Goal: Task Accomplishment & Management: Manage account settings

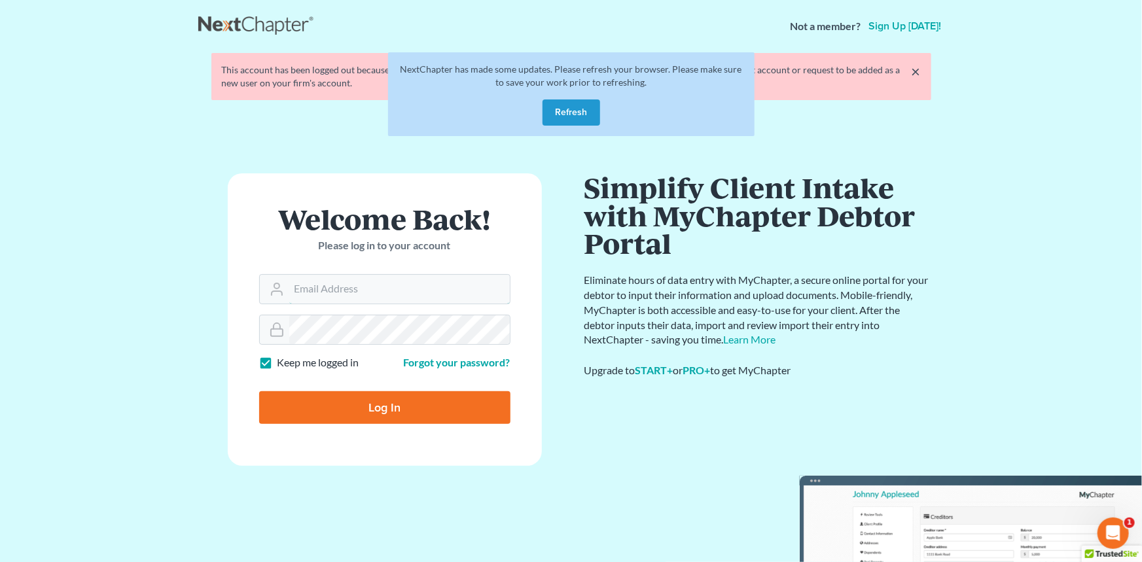
type input "[EMAIL_ADDRESS][DOMAIN_NAME]"
click at [367, 395] on input "Log In" at bounding box center [384, 407] width 251 height 33
type input "Thinking..."
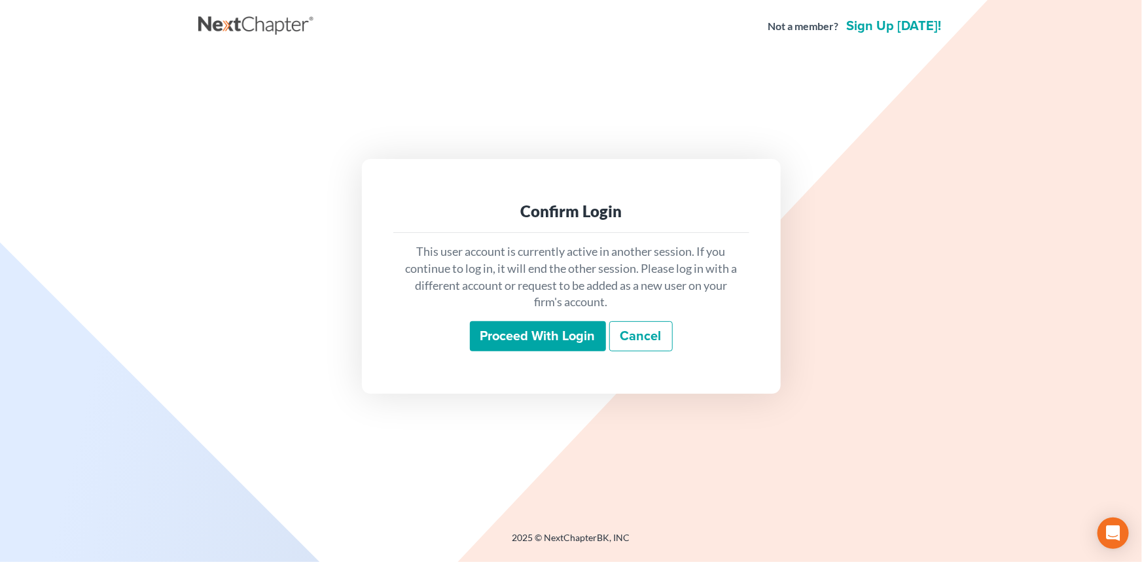
click at [520, 392] on div "Confirm Login This user account is currently active in another session. If you …" at bounding box center [571, 276] width 419 height 234
click at [528, 353] on div "This user account is currently active in another session. If you continue to lo…" at bounding box center [571, 297] width 356 height 129
click at [532, 333] on input "Proceed with login" at bounding box center [538, 336] width 136 height 30
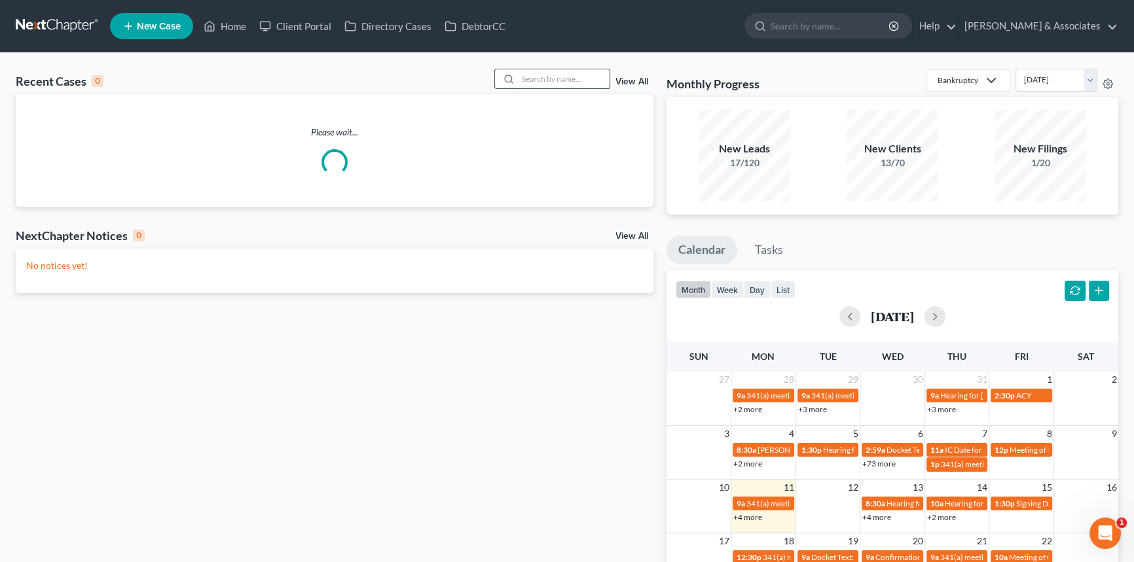
click at [543, 70] on input "search" at bounding box center [564, 78] width 92 height 19
type input "[PERSON_NAME]"
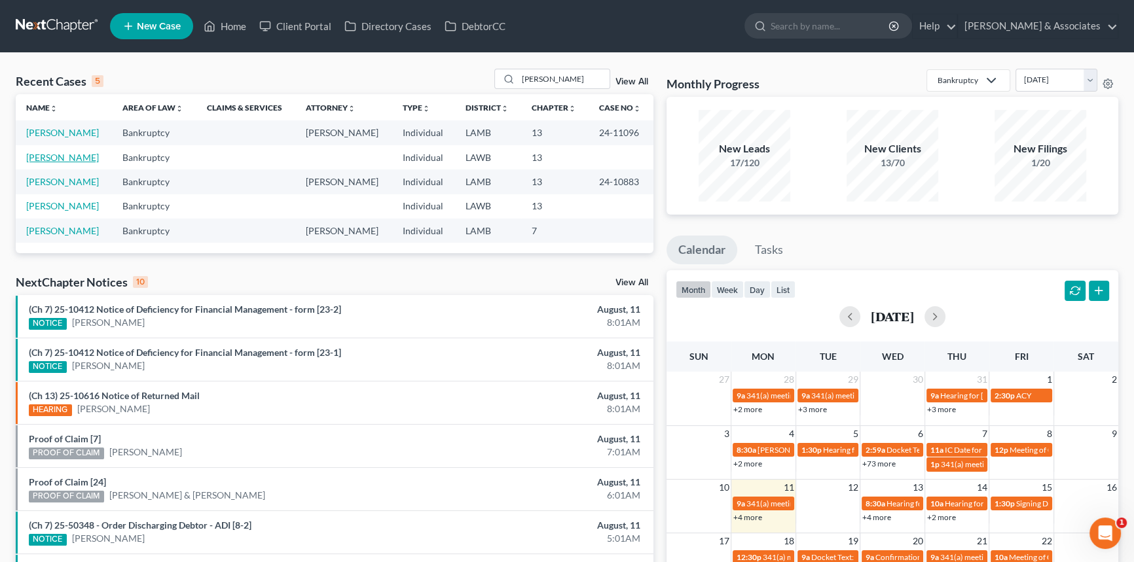
click at [48, 153] on link "Lavergne, Joann" at bounding box center [62, 157] width 73 height 11
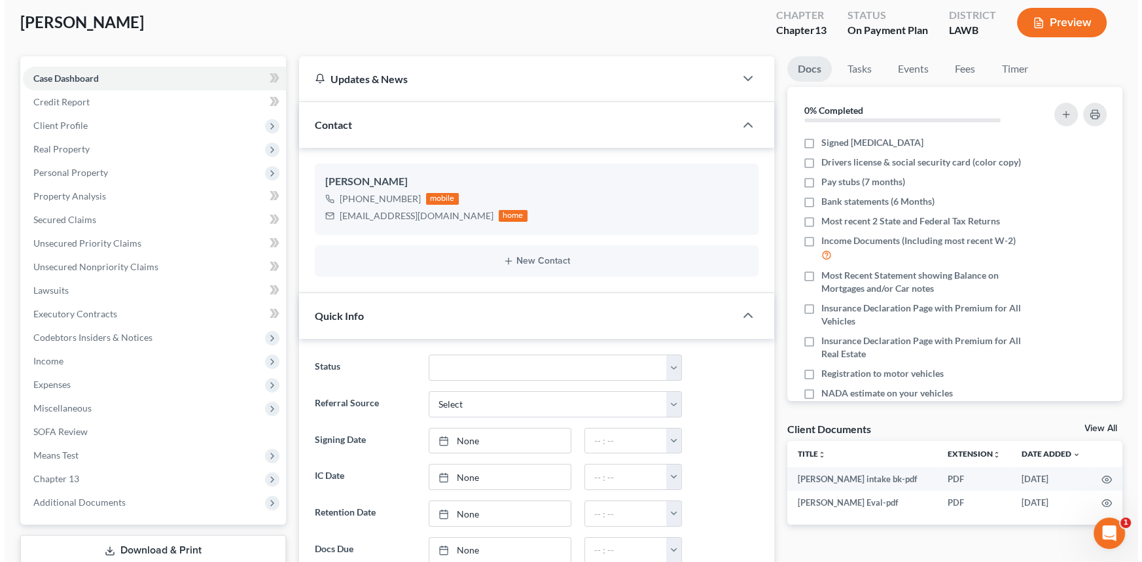
scroll to position [59, 0]
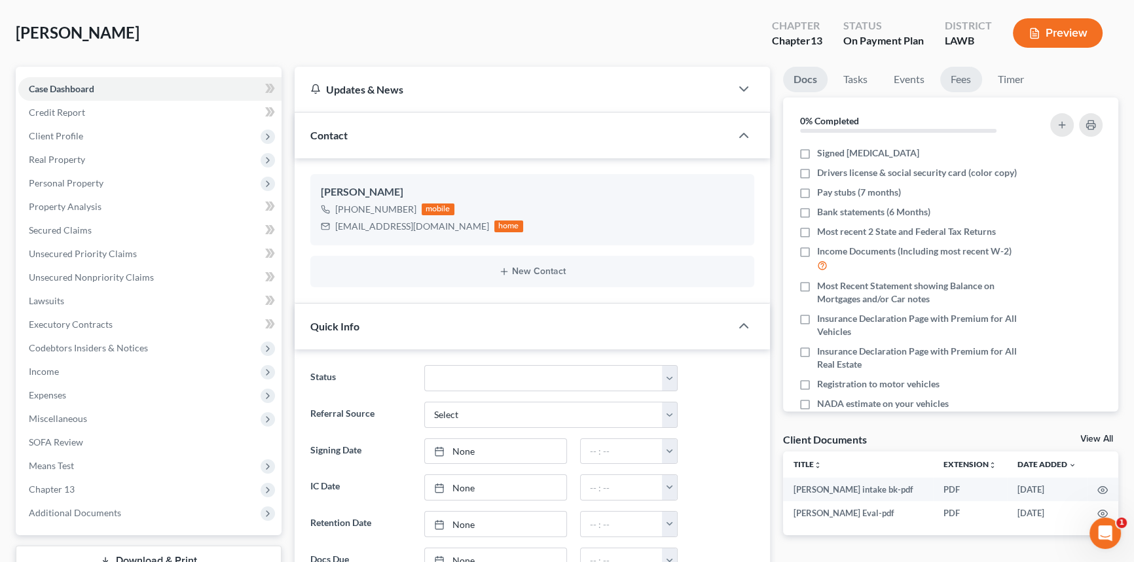
click at [969, 67] on link "Fees" at bounding box center [961, 80] width 42 height 26
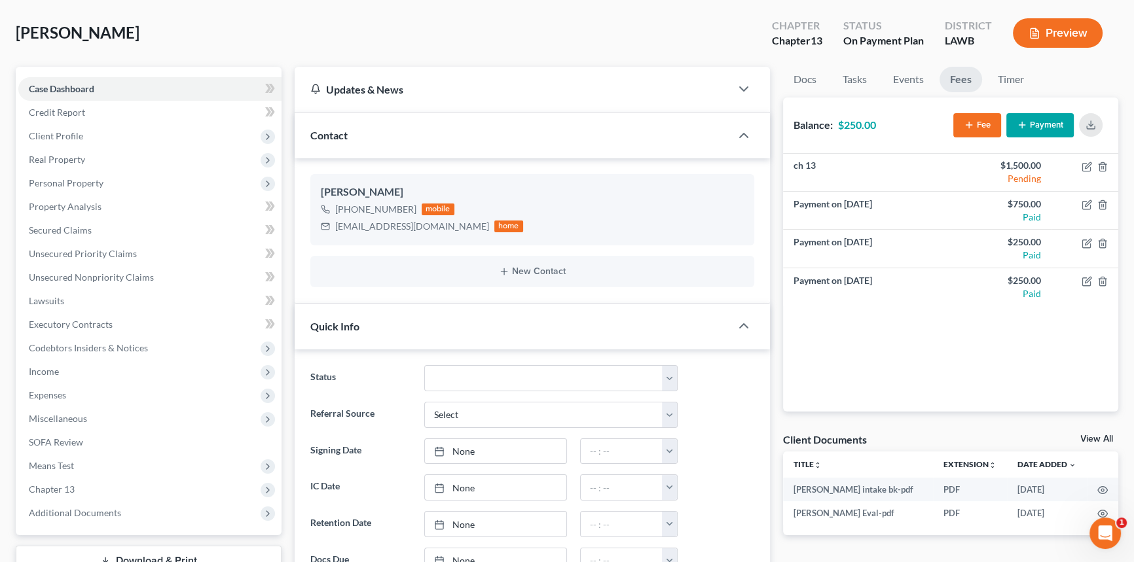
click at [1034, 114] on button "Payment" at bounding box center [1039, 125] width 67 height 24
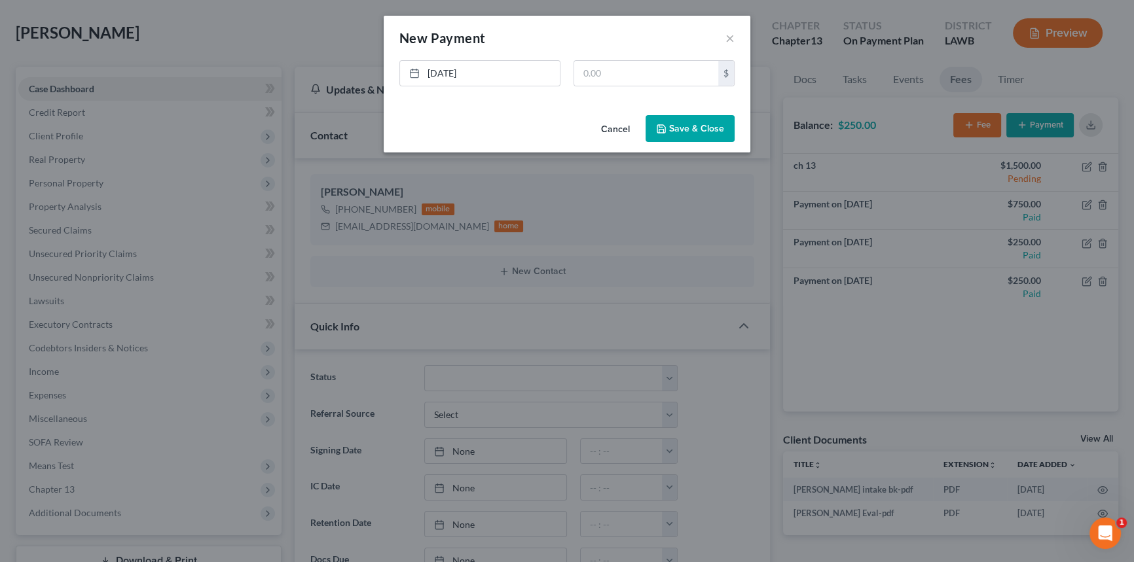
scroll to position [117, 0]
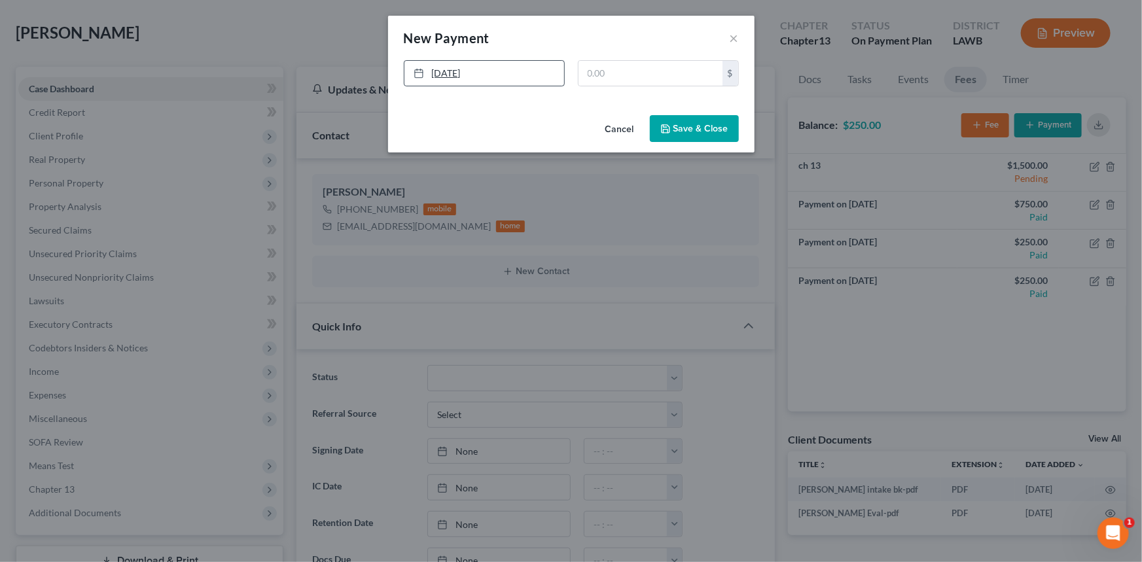
click at [503, 75] on link "8/11/2025" at bounding box center [485, 73] width 160 height 25
click at [594, 81] on input "text" at bounding box center [651, 73] width 144 height 25
type input "250"
click at [683, 137] on button "Save & Close" at bounding box center [694, 128] width 89 height 27
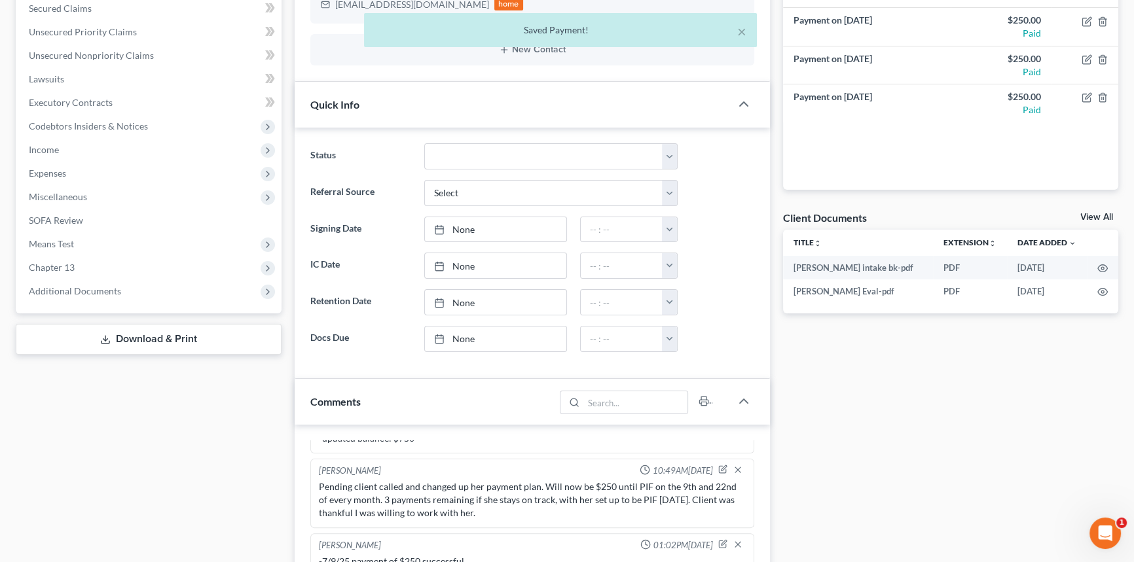
scroll to position [476, 0]
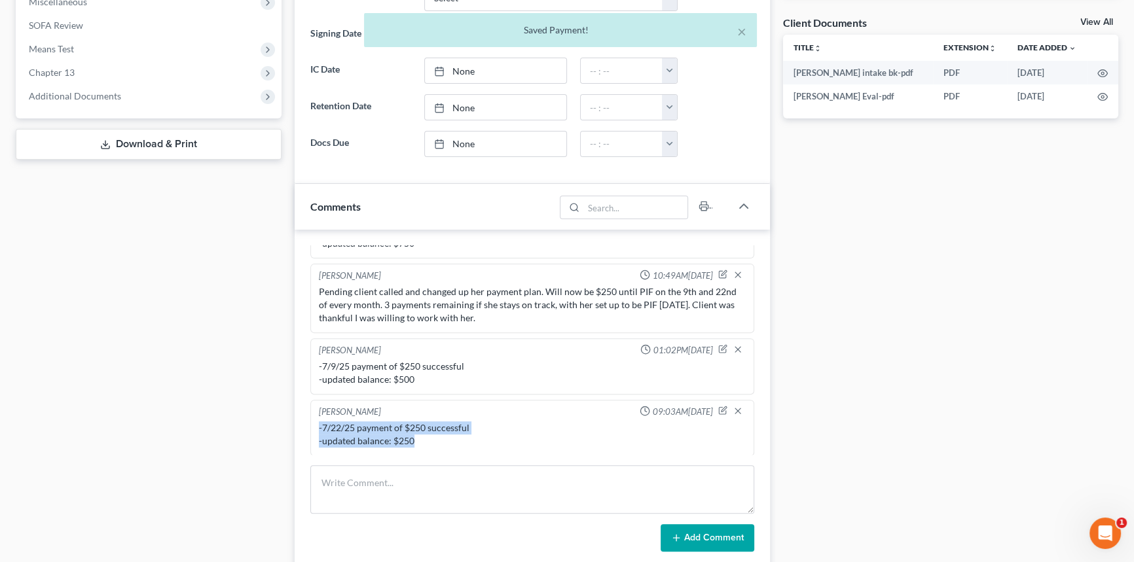
drag, startPoint x: 419, startPoint y: 439, endPoint x: 293, endPoint y: 421, distance: 126.9
click at [293, 421] on div "Updates & News × Western Louisiana: Faster Filing Times Updates have been made …" at bounding box center [532, 201] width 488 height 1102
copy div "-7/22/25 payment of $250 successful -updated balance: $250"
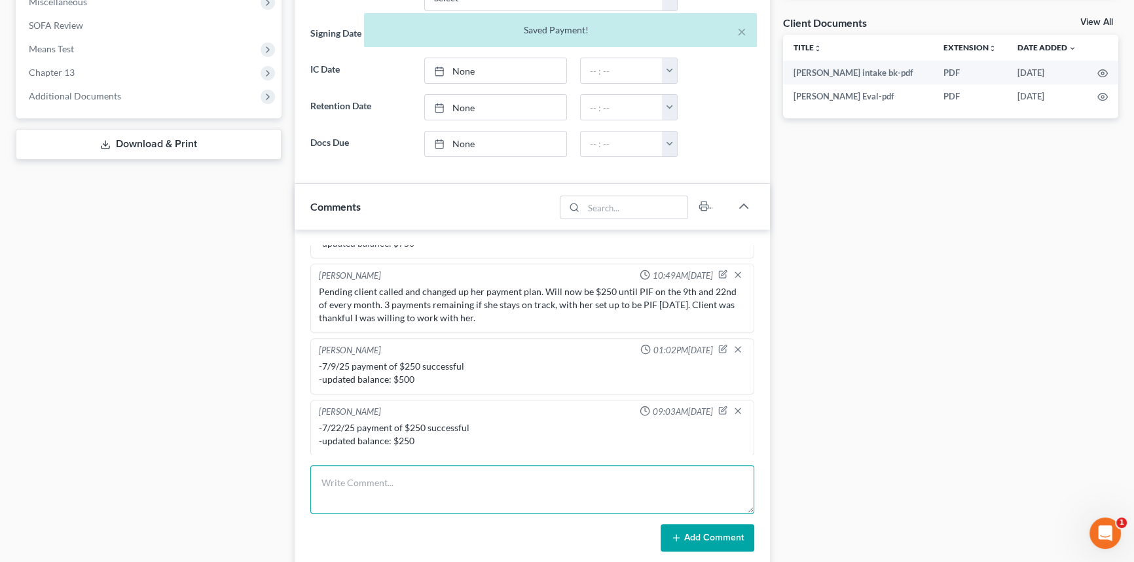
click at [443, 491] on textarea at bounding box center [532, 489] width 444 height 48
paste textarea "-7/22/25 payment of $250 successful -updated balance: $250"
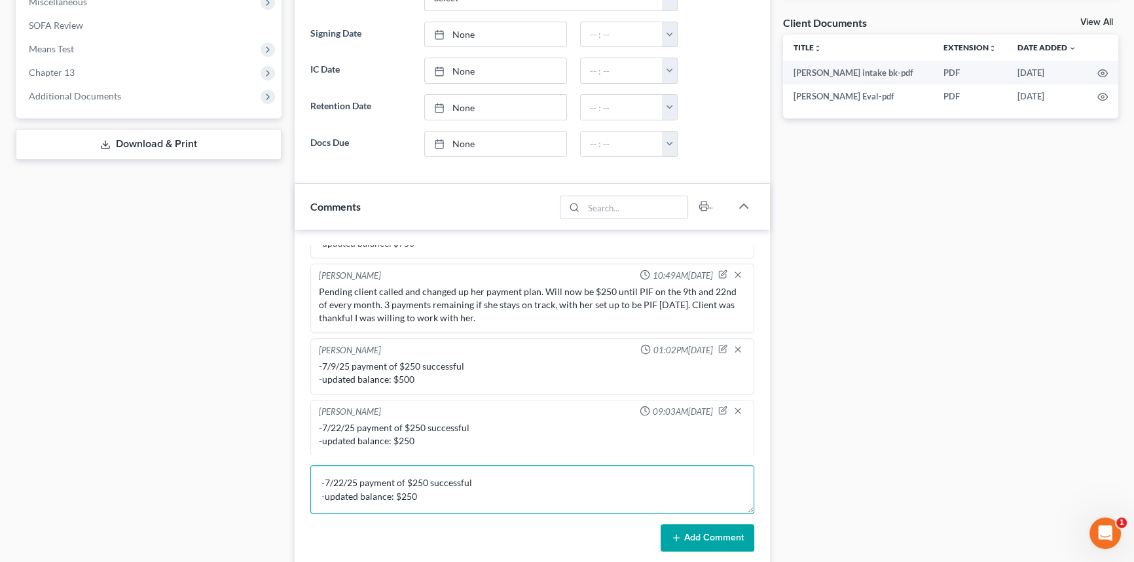
click at [344, 478] on textarea "-7/22/25 payment of $250 successful -updated balance: $250" at bounding box center [532, 489] width 444 height 48
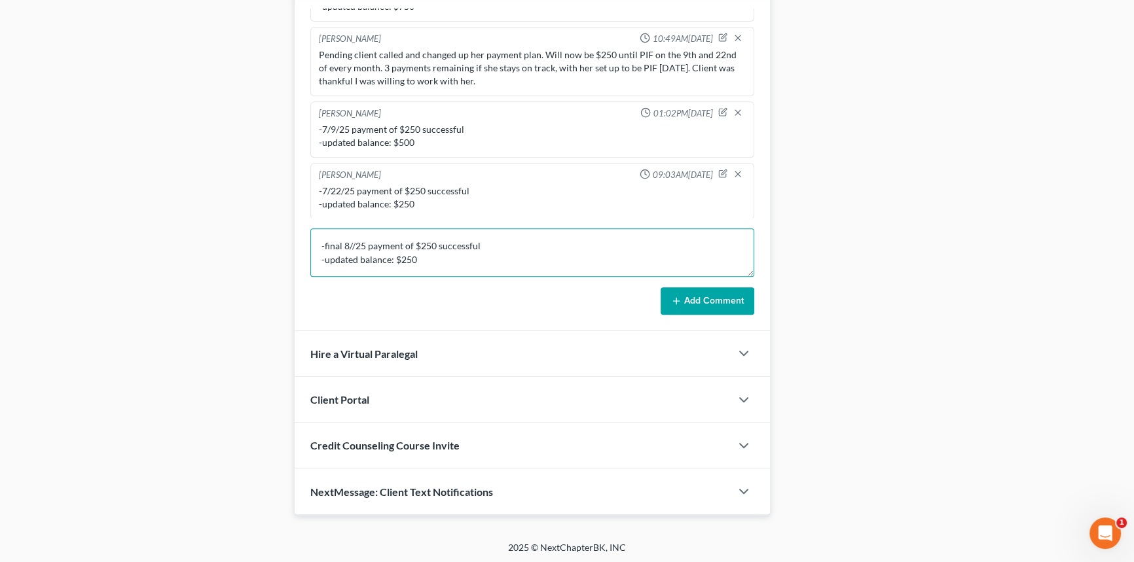
click at [353, 236] on textarea "-final 8//25 payment of $250 successful -updated balance: $250" at bounding box center [532, 252] width 444 height 48
click at [433, 267] on textarea "-final 8/9/25 payment of $250 successful -updated balance: $250" at bounding box center [532, 252] width 444 height 48
type textarea "-final 8/9/25 payment of $250 successful -updated balance: $0 -marked as PIF an…"
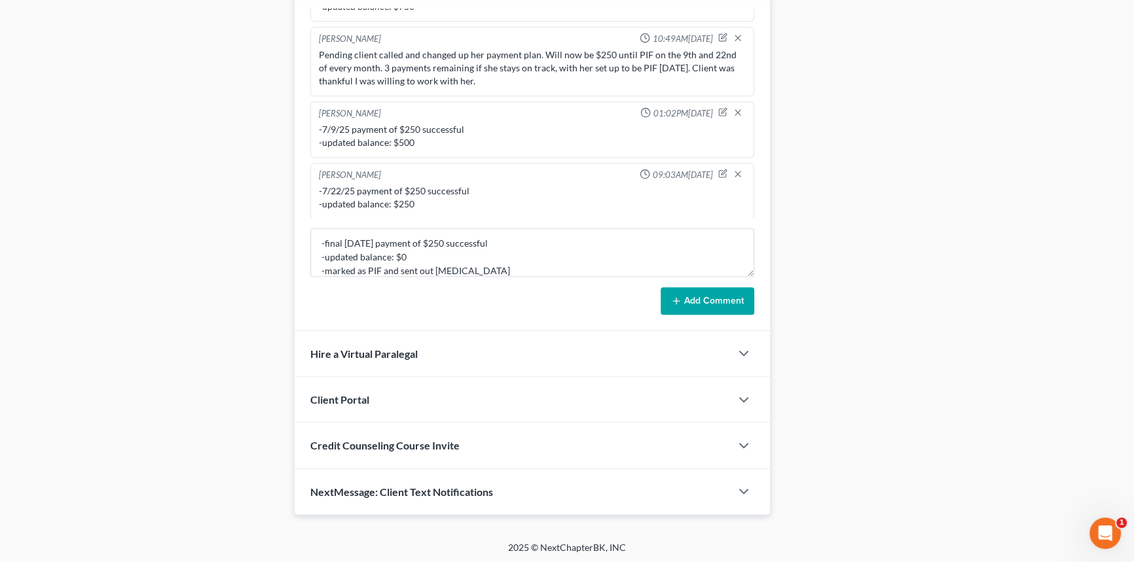
click at [719, 295] on button "Add Comment" at bounding box center [708, 300] width 94 height 27
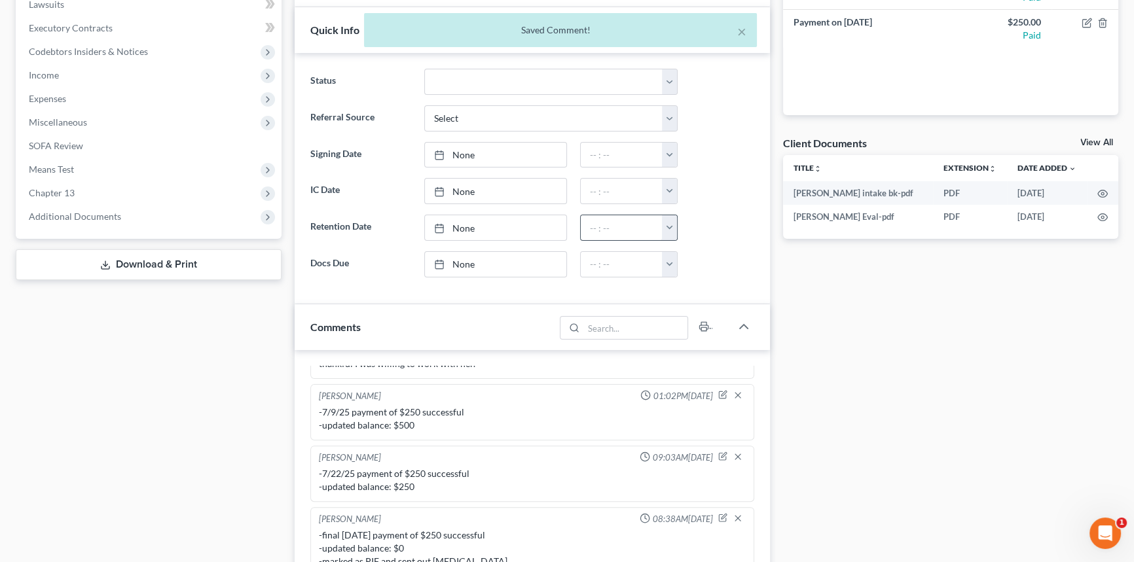
scroll to position [58, 0]
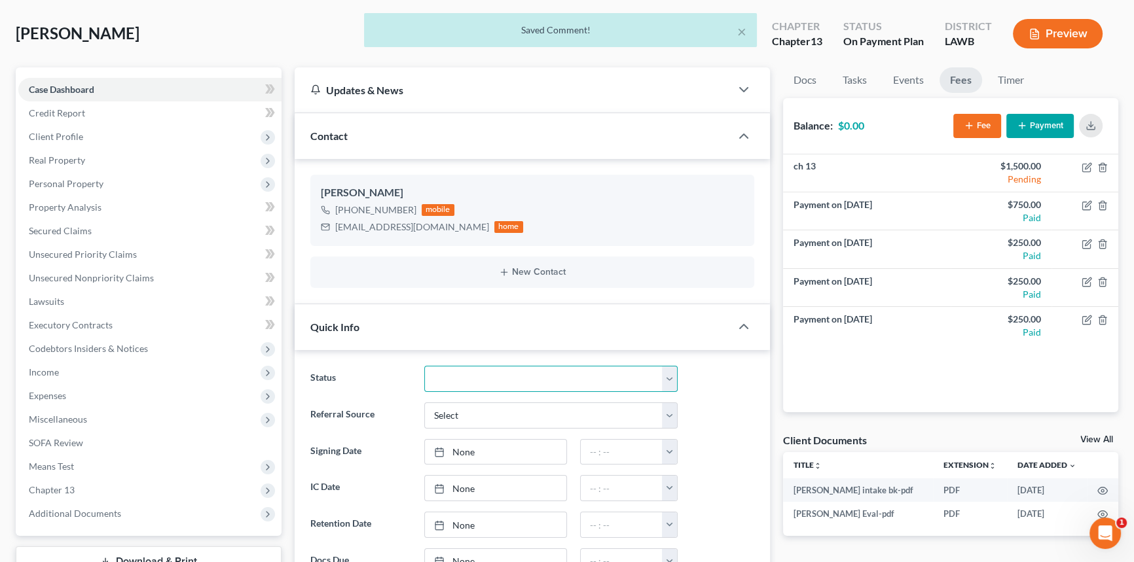
click at [511, 369] on select "Amended Plan Needed Awaiting Income Closed Confirmed Discharged Dismissed Docs …" at bounding box center [550, 379] width 253 height 26
select select "17"
click at [424, 366] on select "Amended Plan Needed Awaiting Income Closed Confirmed Discharged Dismissed Docs …" at bounding box center [550, 379] width 253 height 26
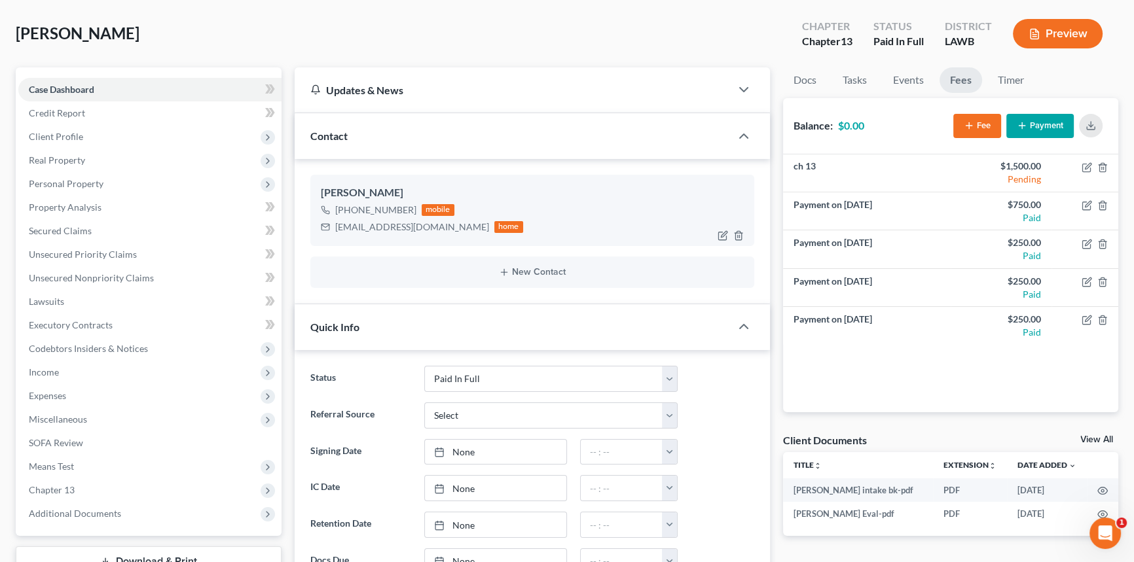
click at [382, 223] on div "rojohc@bellsouth.net" at bounding box center [412, 227] width 154 height 13
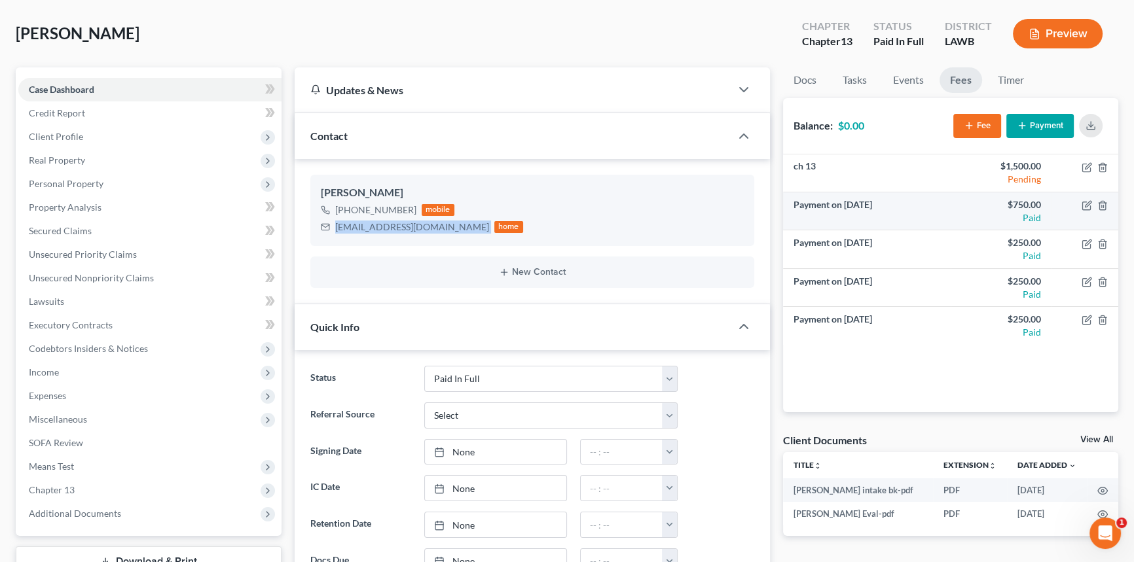
copy div "rojohc@bellsouth.net"
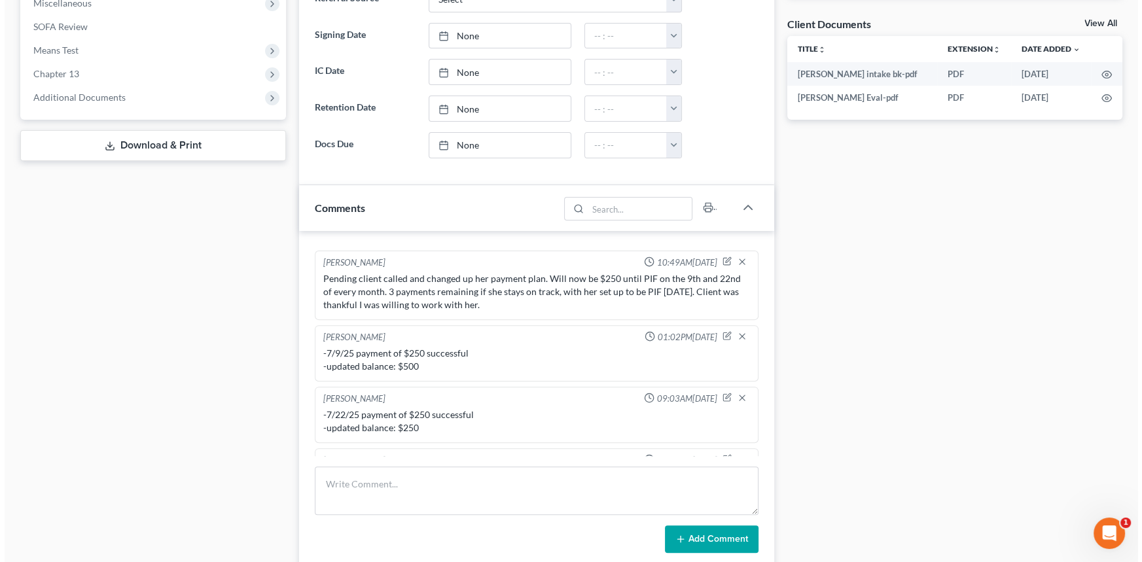
scroll to position [204, 0]
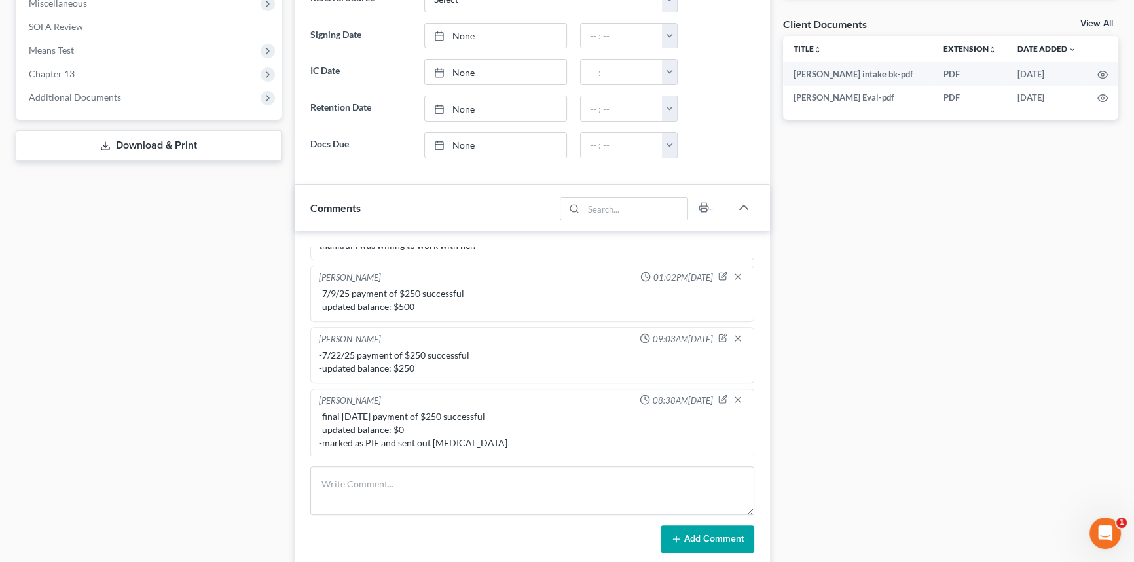
click at [462, 439] on div "-final 8/9/25 payment of $250 successful -updated balance: $0 -marked as PIF an…" at bounding box center [532, 429] width 427 height 39
drag, startPoint x: 476, startPoint y: 441, endPoint x: 317, endPoint y: 409, distance: 162.1
click at [317, 409] on div "-final 8/9/25 payment of $250 successful -updated balance: $0 -marked as PIF an…" at bounding box center [532, 430] width 432 height 45
copy div "-final 8/9/25 payment of $250 successful -updated balance: $0 -marked as PIF an…"
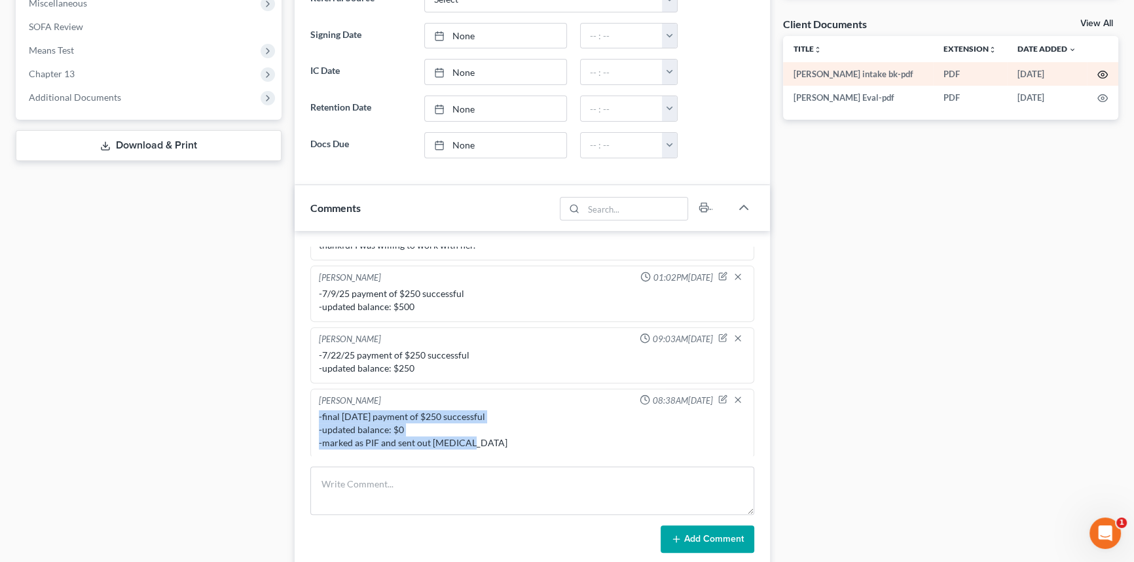
click at [1102, 78] on icon "button" at bounding box center [1102, 74] width 10 height 10
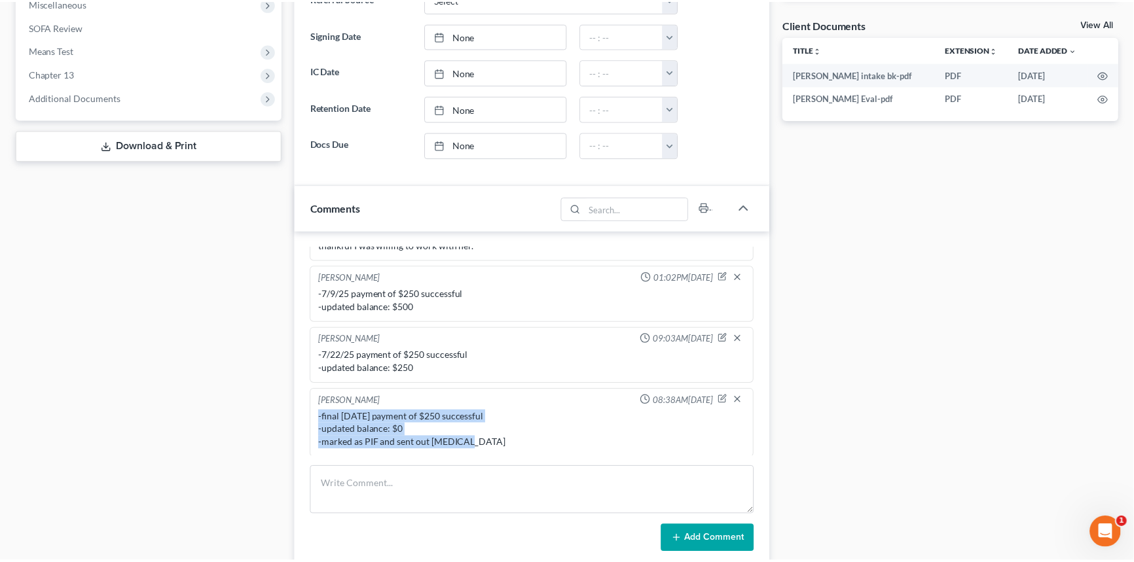
scroll to position [191, 0]
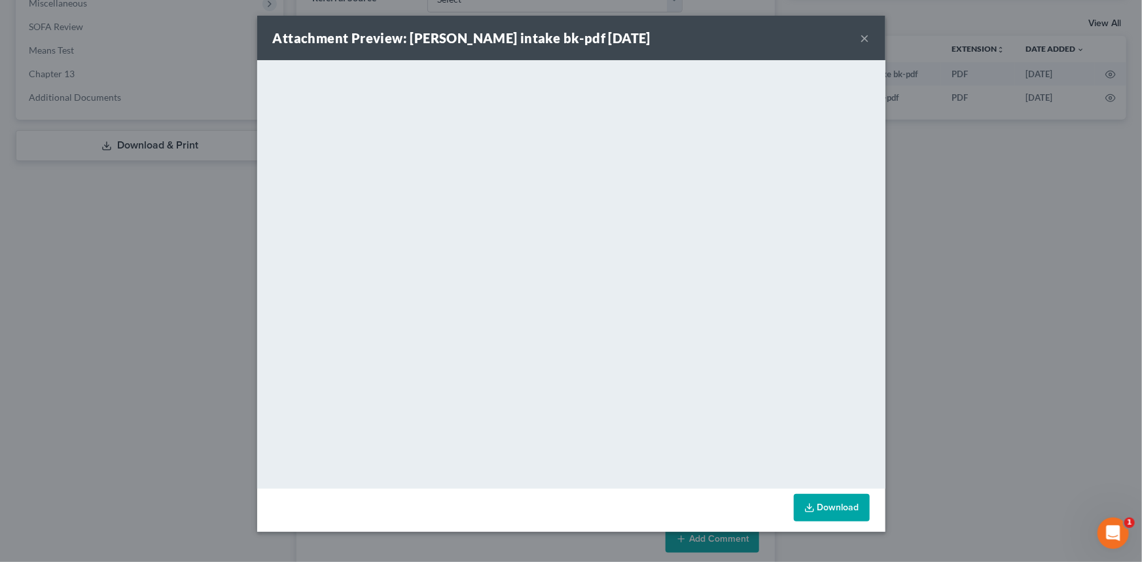
click at [865, 33] on button "×" at bounding box center [865, 38] width 9 height 16
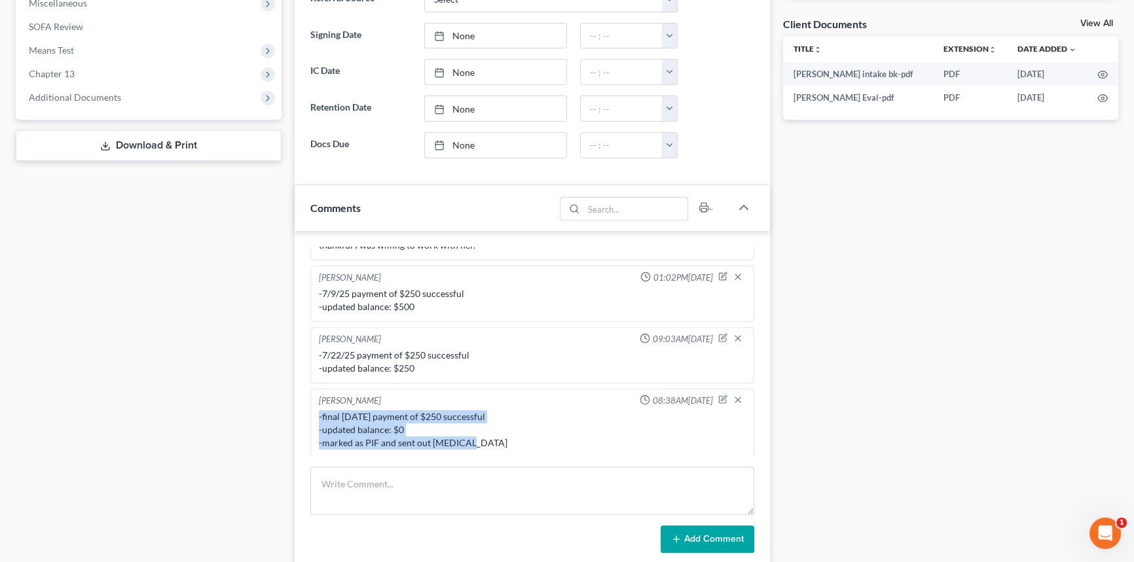
scroll to position [0, 0]
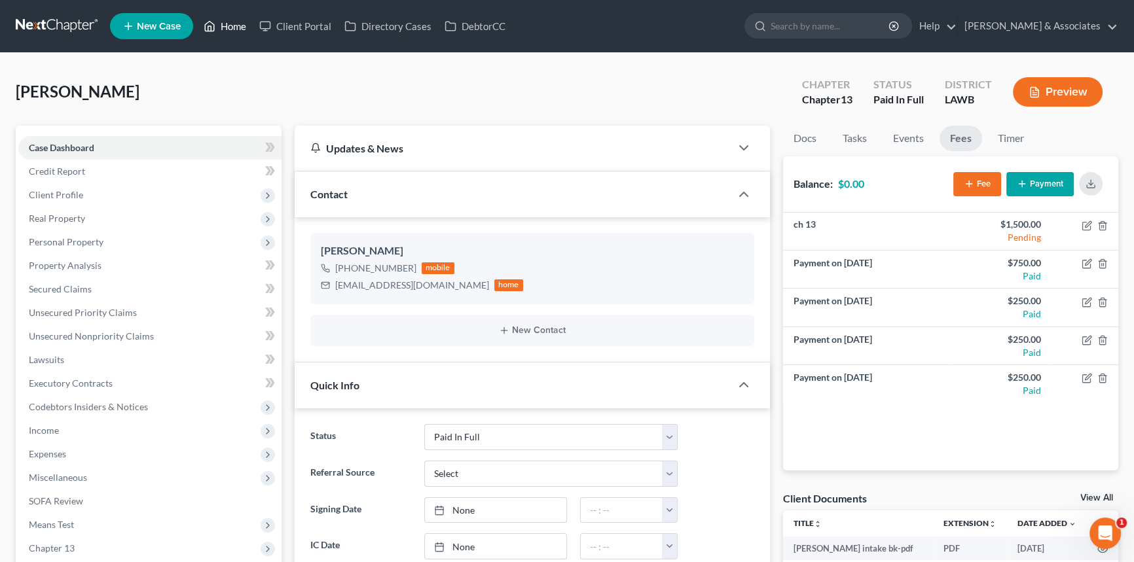
click at [217, 26] on link "Home" at bounding box center [225, 26] width 56 height 24
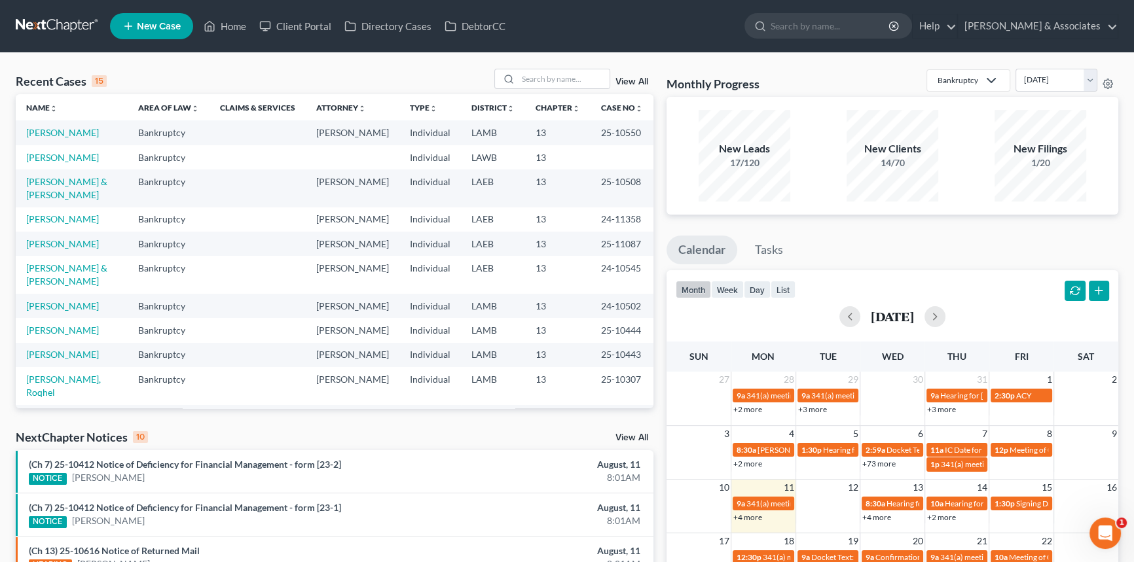
click at [551, 65] on div "Recent Cases 15 View All Name unfold_more expand_more expand_less Area of Law u…" at bounding box center [567, 485] width 1134 height 865
click at [549, 82] on input "search" at bounding box center [564, 78] width 92 height 19
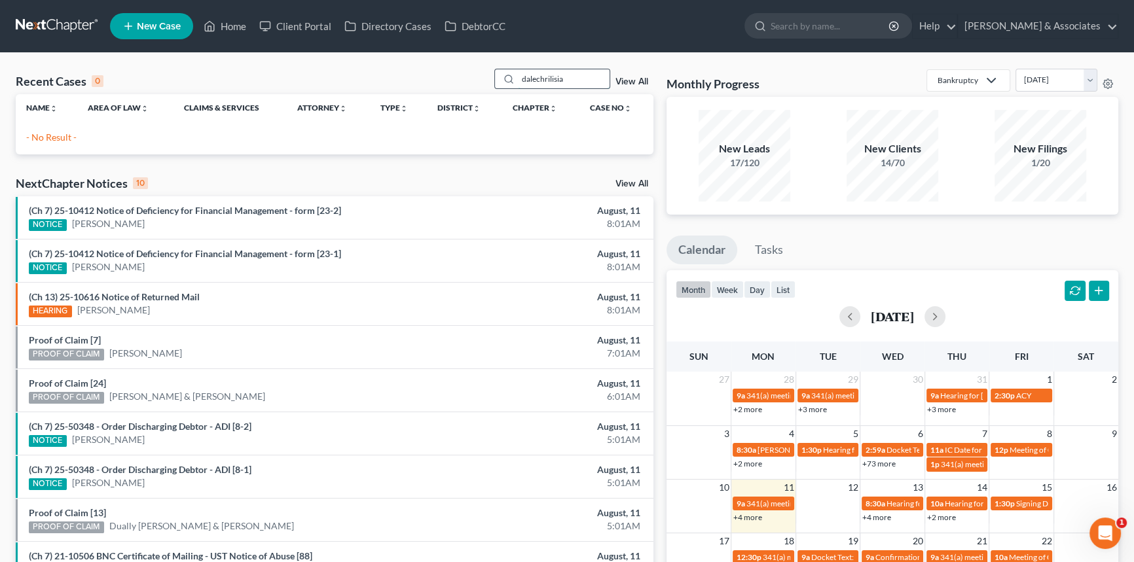
click at [573, 74] on input "dalechrilisia" at bounding box center [564, 78] width 92 height 19
click at [573, 73] on input "dalechrilisia" at bounding box center [564, 78] width 92 height 19
type input "landry"
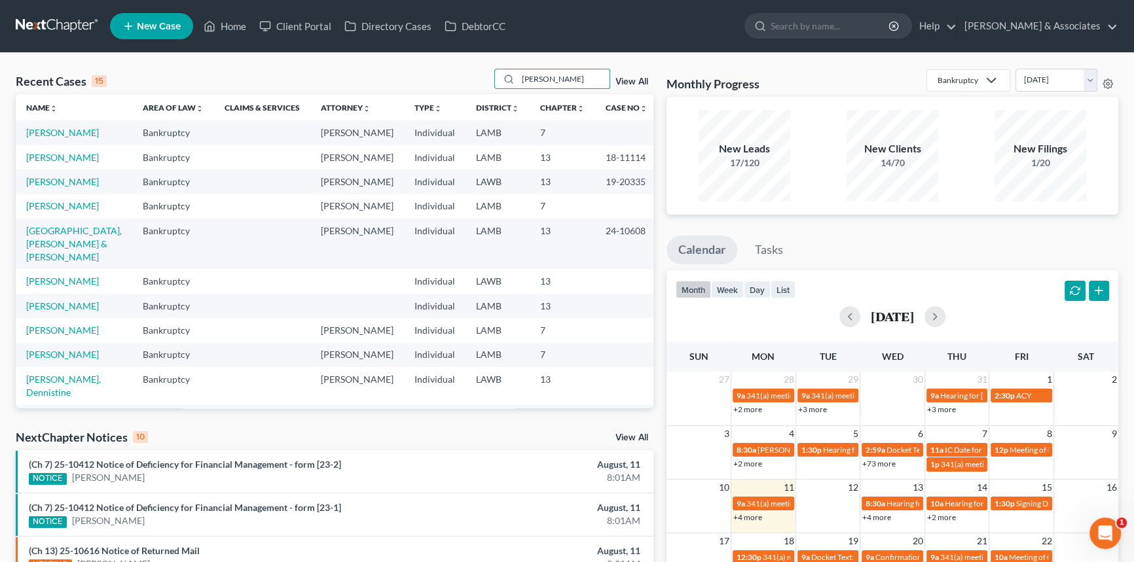
click at [628, 86] on link "View All" at bounding box center [631, 81] width 33 height 9
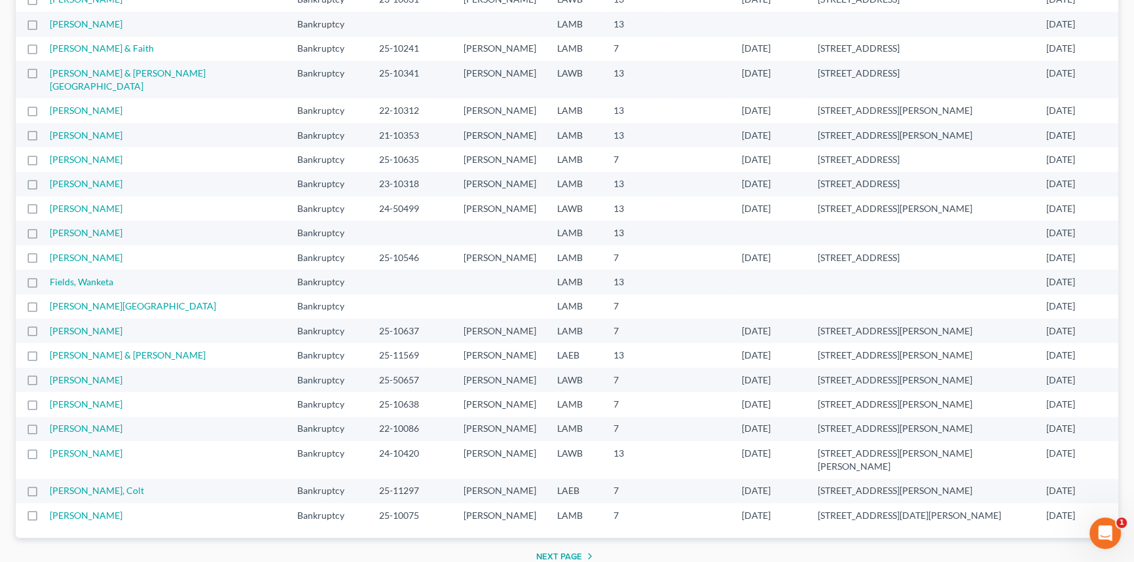
scroll to position [1024, 0]
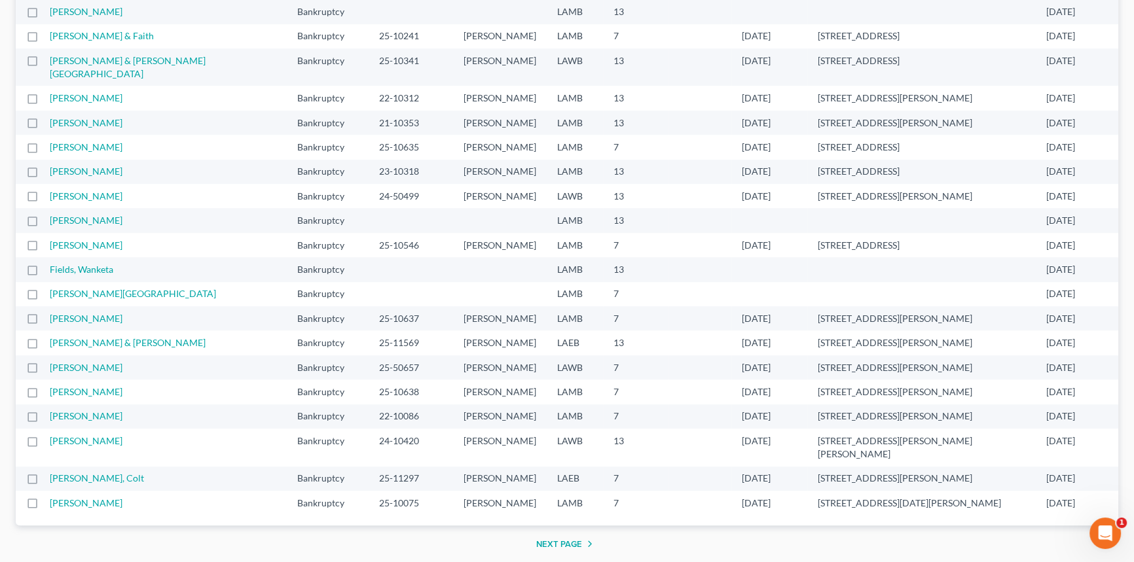
click at [547, 536] on button "Next Page" at bounding box center [567, 544] width 62 height 16
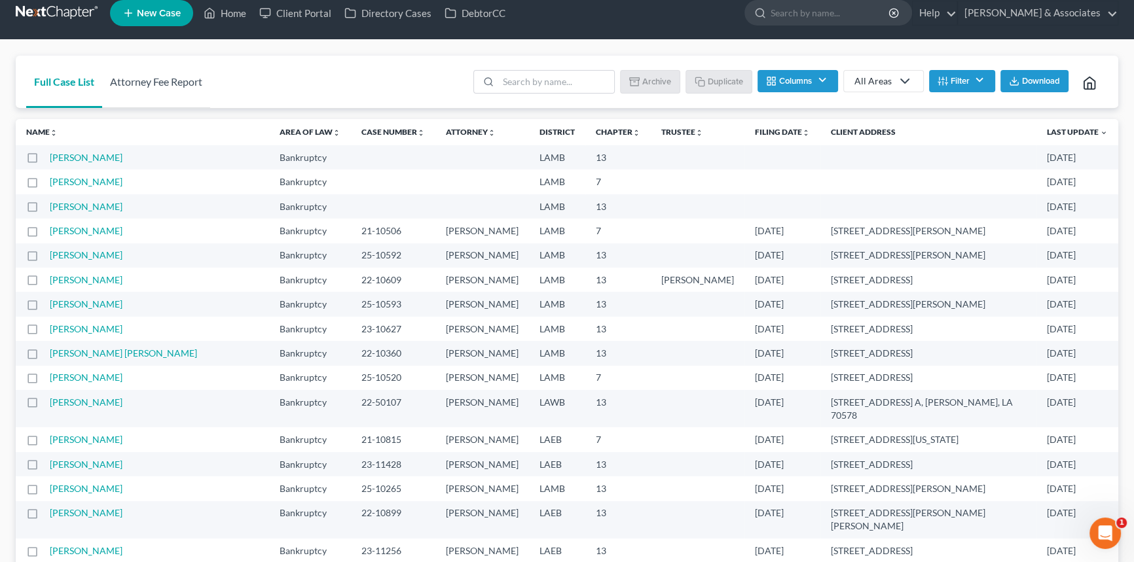
scroll to position [0, 0]
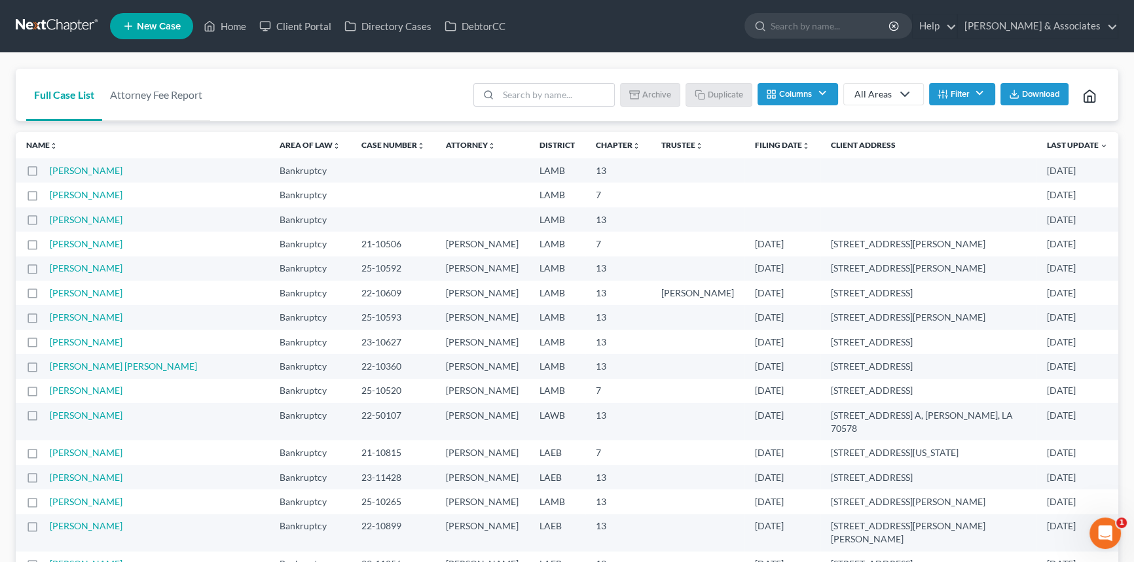
click at [156, 31] on link "New Case" at bounding box center [151, 26] width 83 height 26
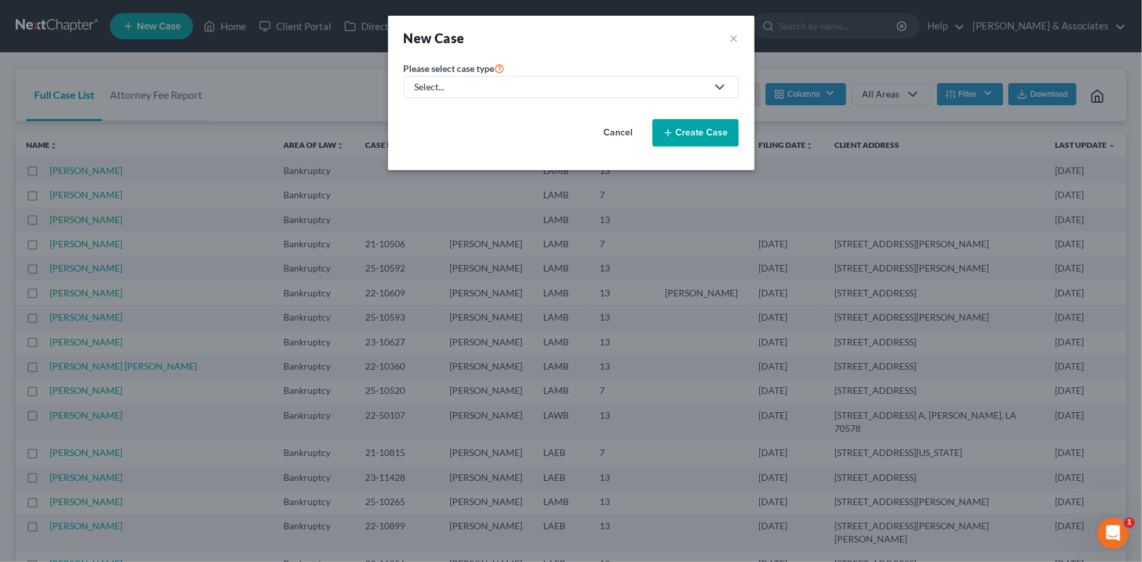
click at [476, 92] on div "Select..." at bounding box center [561, 87] width 292 height 13
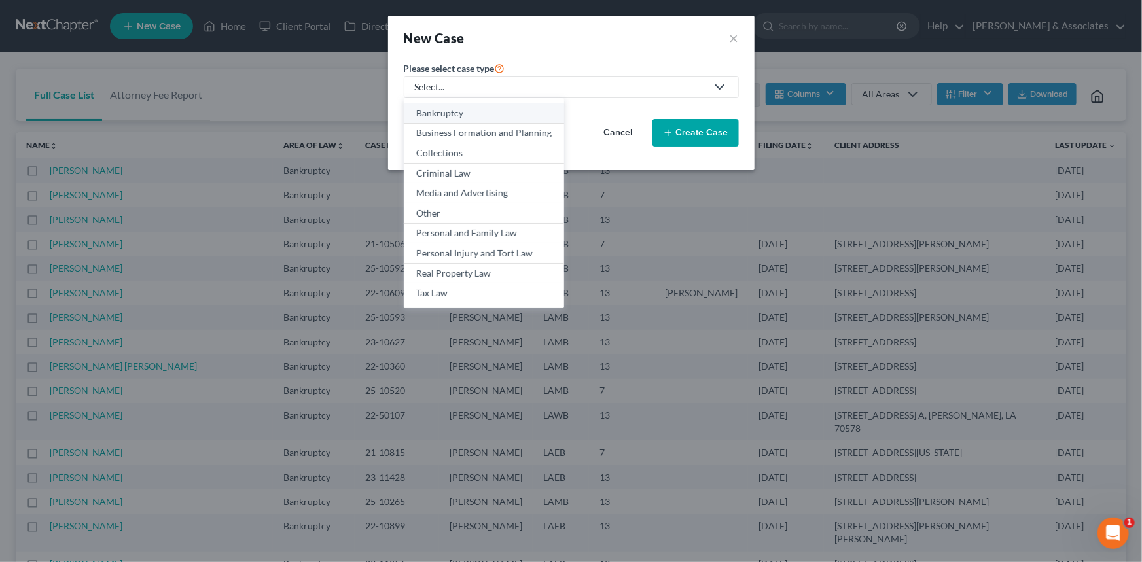
click at [458, 109] on div "Bankruptcy" at bounding box center [484, 113] width 136 height 13
select select "35"
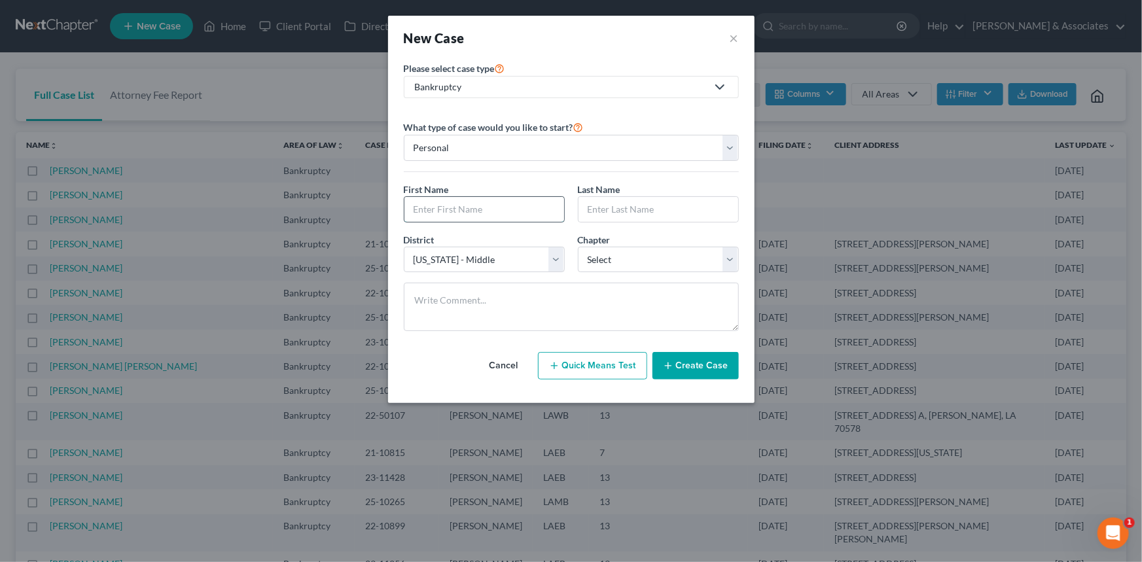
click at [476, 221] on input "text" at bounding box center [485, 209] width 160 height 25
type input "Dalechrilisia"
type input "Landry"
click at [682, 240] on div "Chapter * Select 7 11 12 13" at bounding box center [658, 253] width 174 height 40
click at [669, 255] on select "Select 7 11 12 13" at bounding box center [658, 260] width 161 height 26
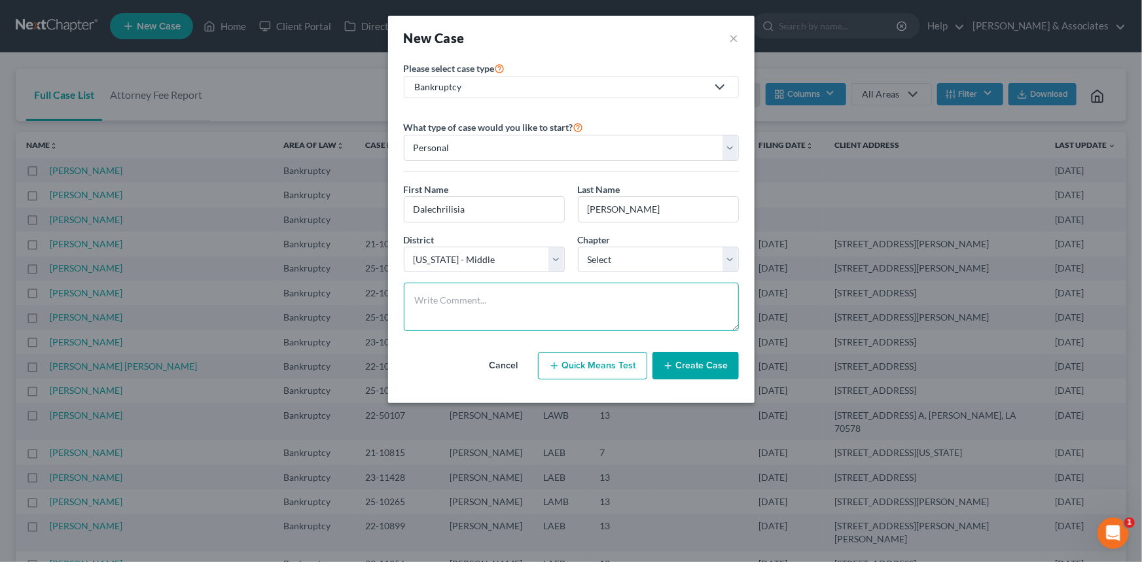
click at [532, 295] on textarea at bounding box center [571, 307] width 335 height 48
click at [731, 36] on button "×" at bounding box center [734, 38] width 9 height 18
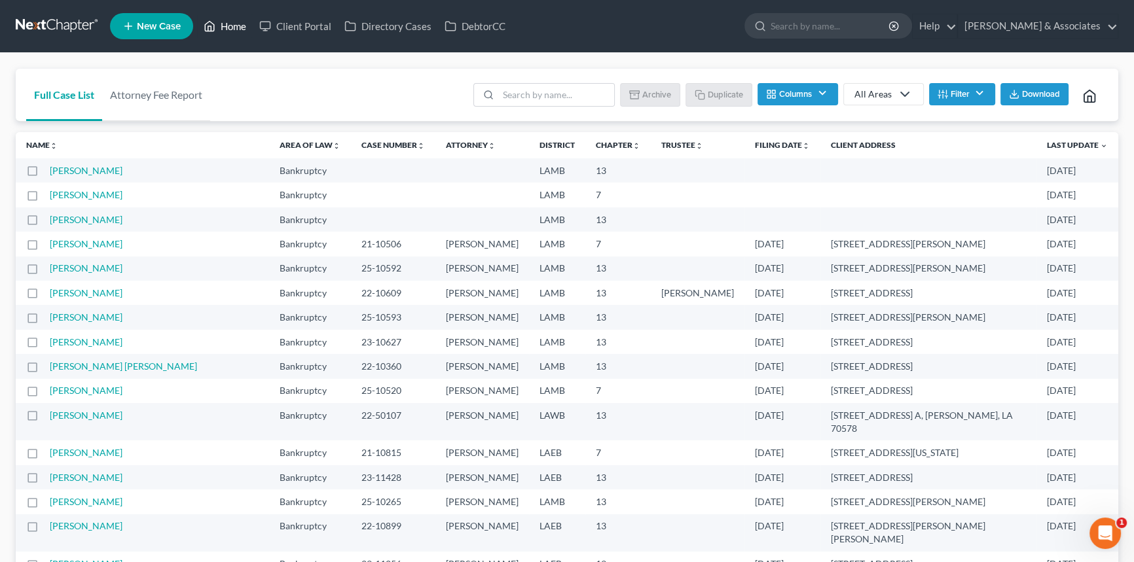
click at [227, 30] on link "Home" at bounding box center [225, 26] width 56 height 24
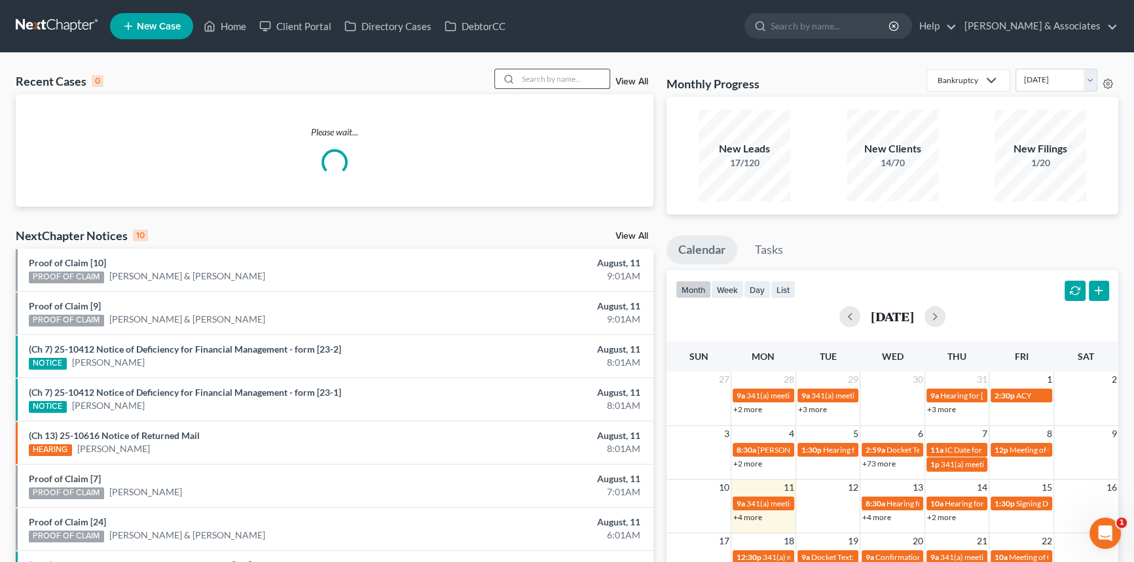
click at [570, 77] on input "search" at bounding box center [564, 78] width 92 height 19
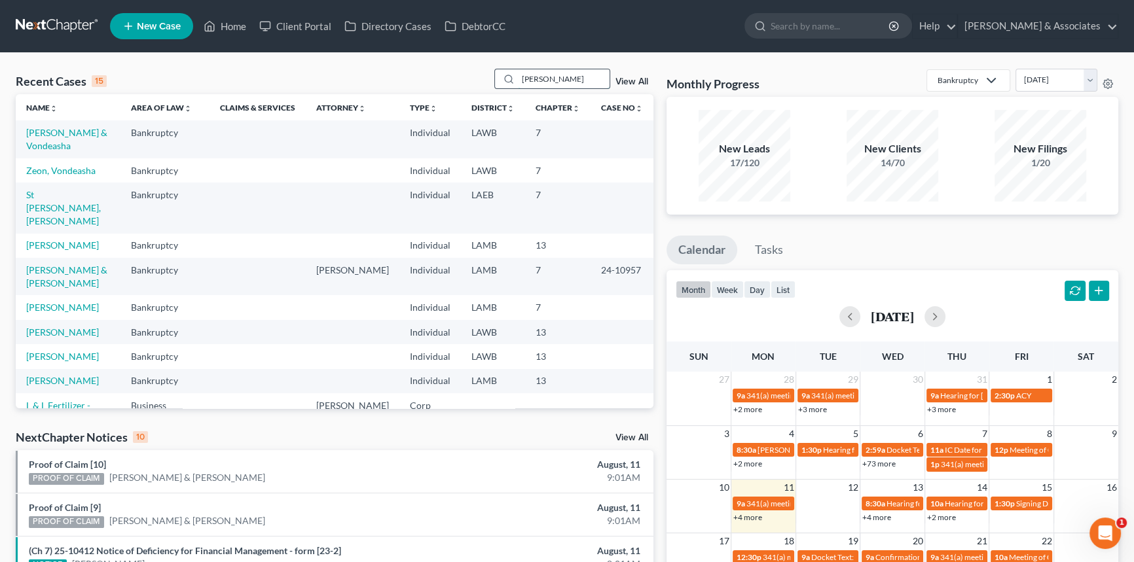
type input "zenon"
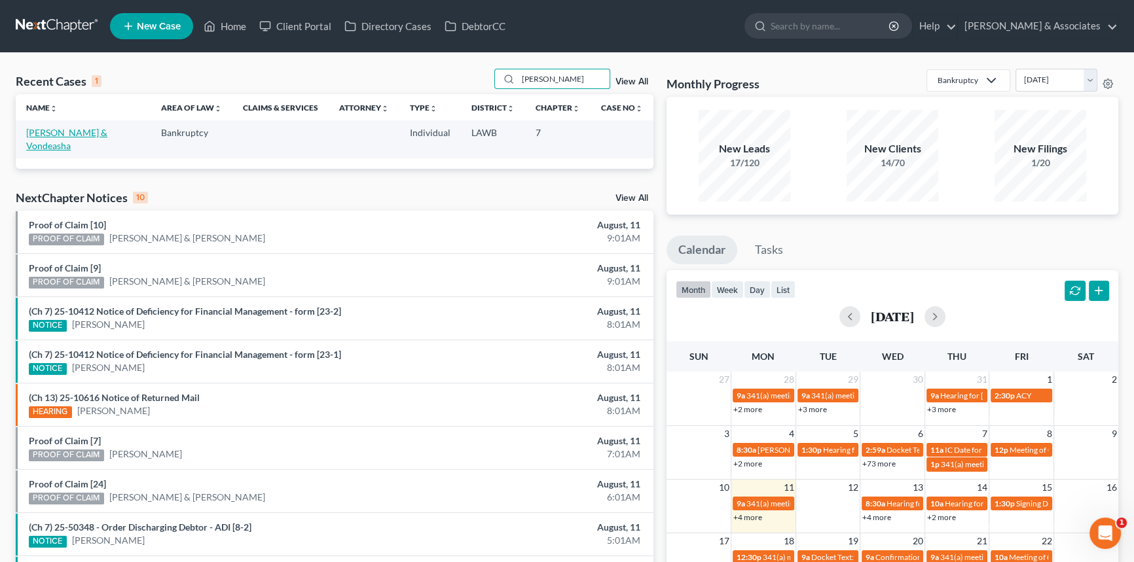
click at [105, 131] on link "[PERSON_NAME] & Vondeasha" at bounding box center [66, 139] width 81 height 24
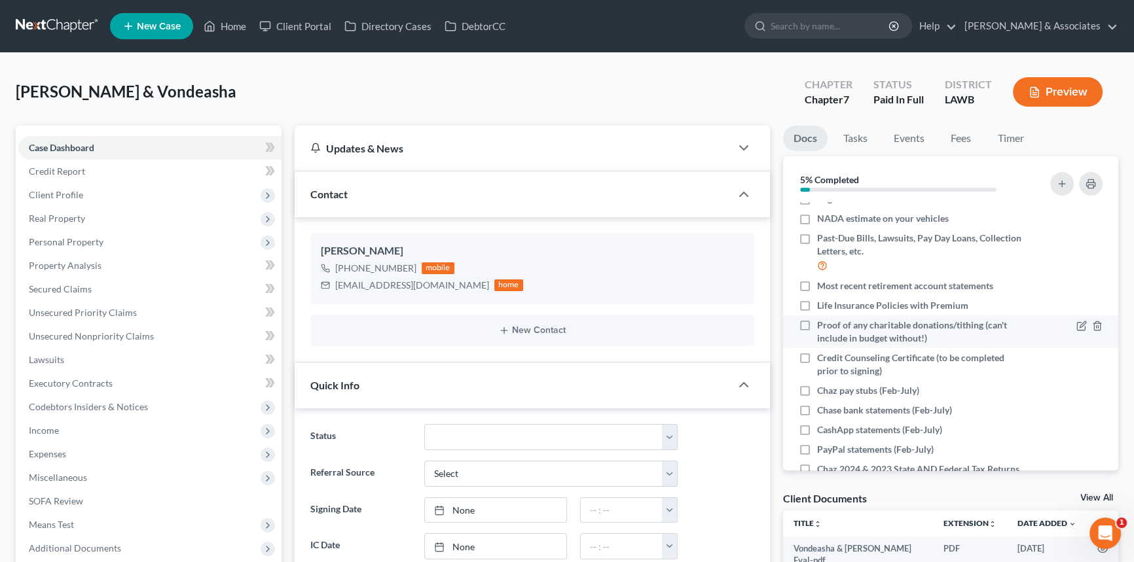
scroll to position [280, 0]
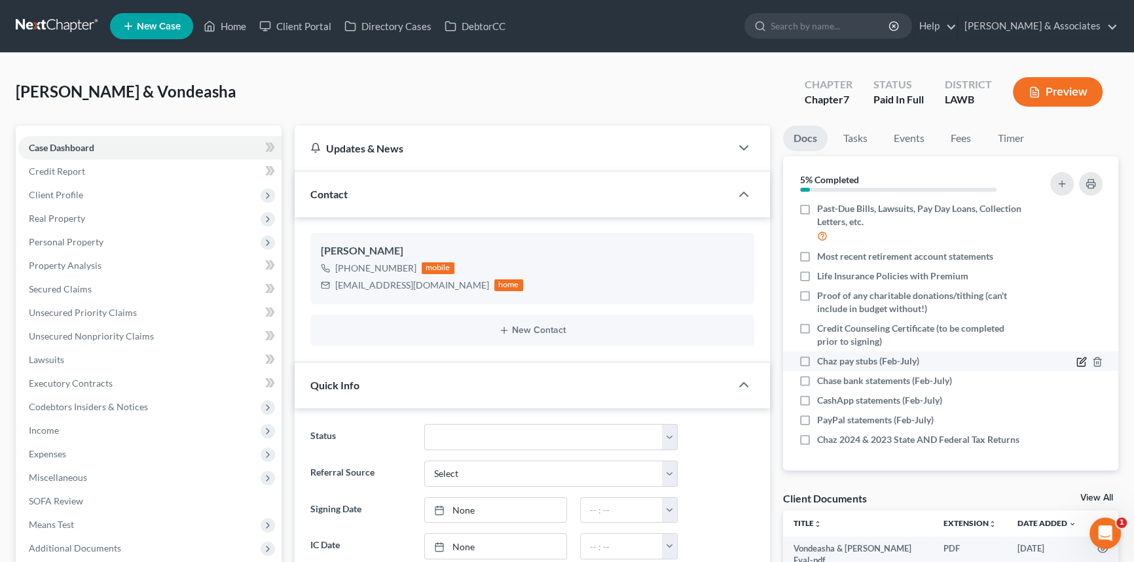
click at [1076, 357] on icon "button" at bounding box center [1081, 362] width 10 height 10
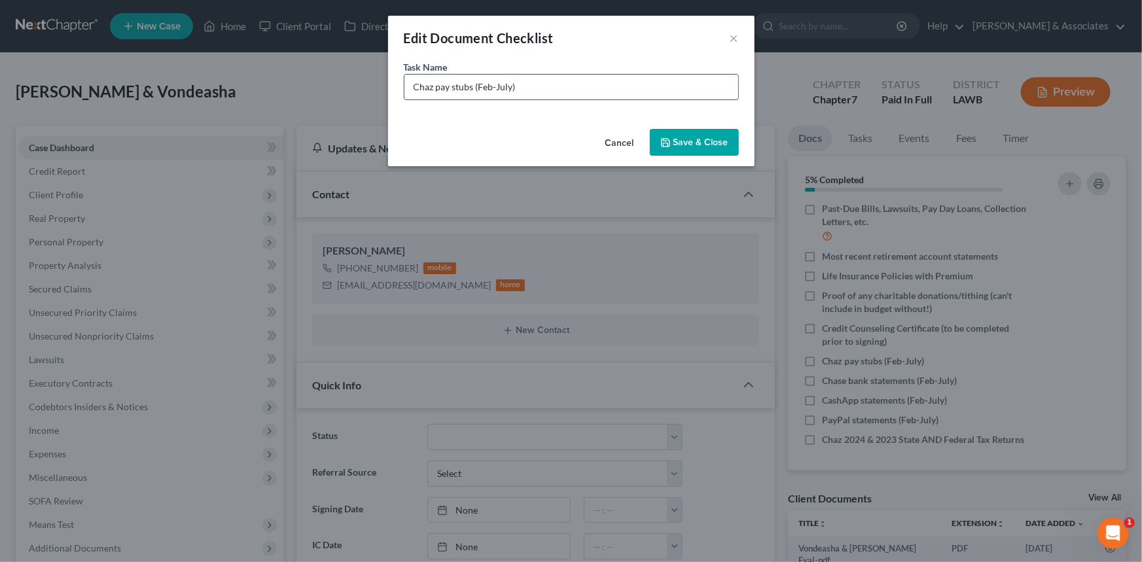
click at [562, 88] on input "Chaz pay stubs (Feb-July)" at bounding box center [572, 87] width 334 height 25
type input "Chaz pay stubs (Feb-July) -MISSING [DATE] - [DATE]"
click at [737, 146] on button "Save & Close" at bounding box center [694, 142] width 89 height 27
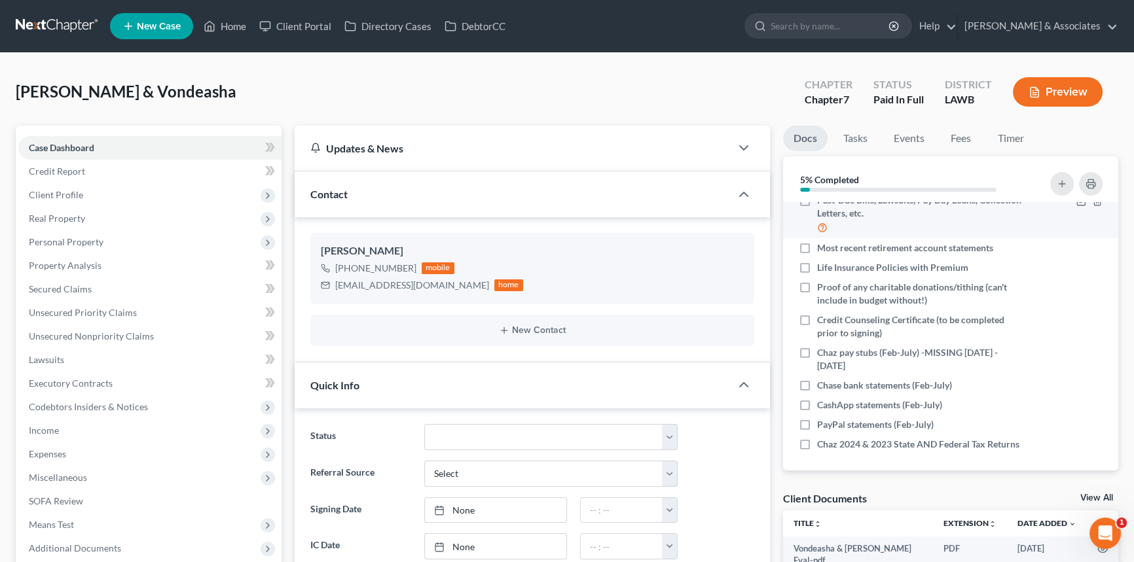
scroll to position [293, 0]
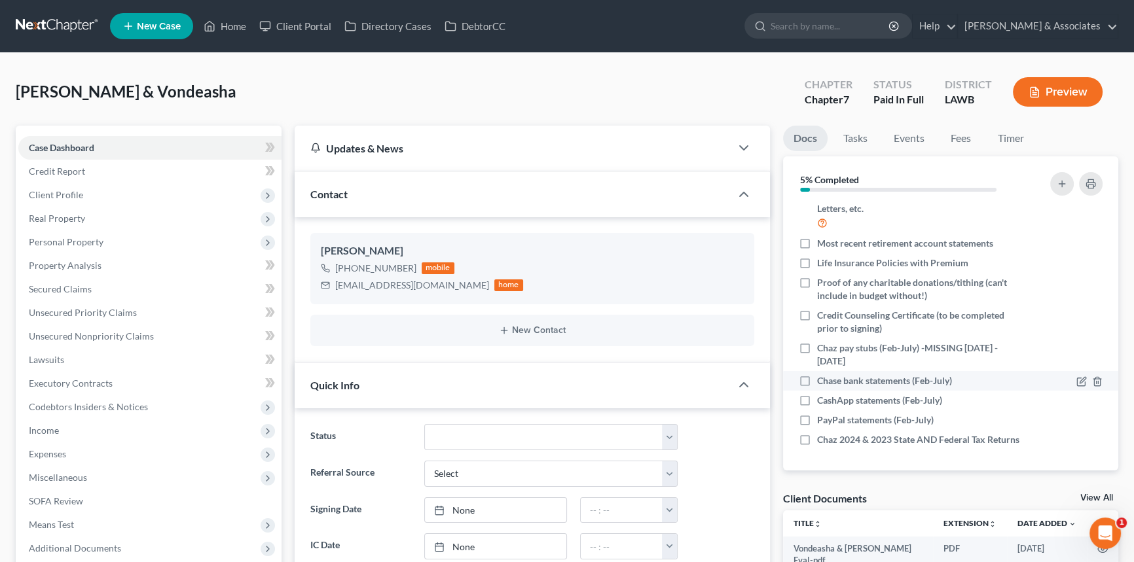
click at [817, 374] on label "Chase bank statements (Feb-July)" at bounding box center [884, 380] width 135 height 13
click at [822, 374] on input "Chase bank statements (Feb-July)" at bounding box center [826, 378] width 9 height 9
checkbox input "true"
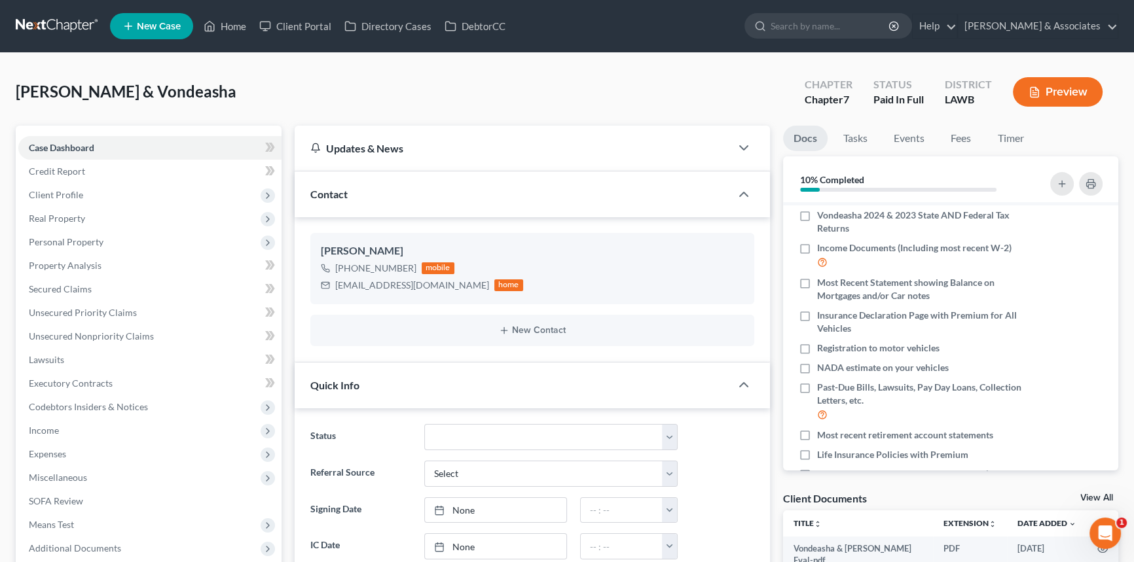
scroll to position [0, 0]
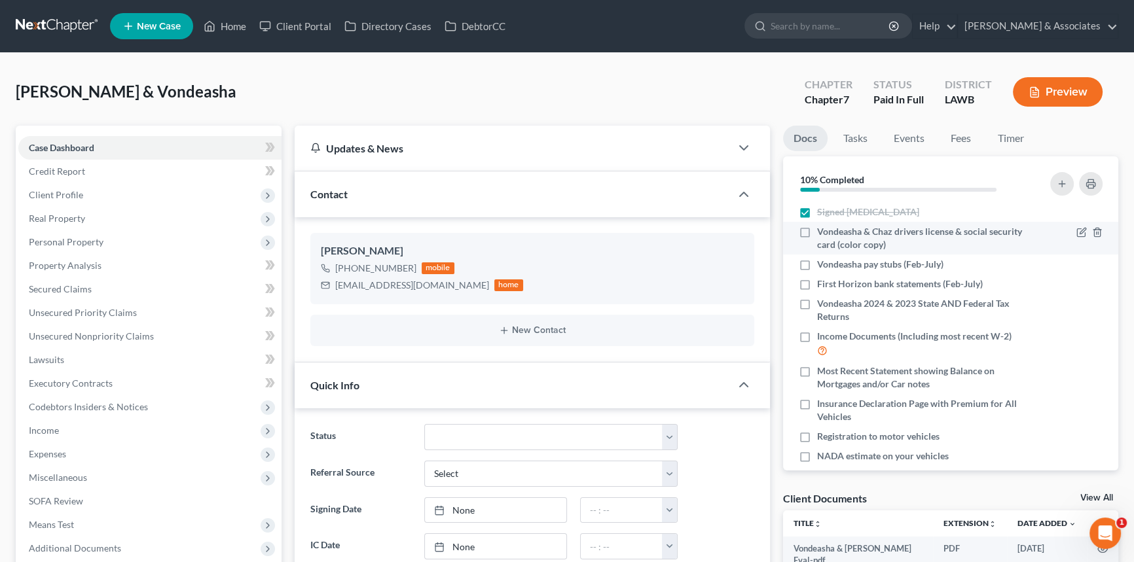
click at [817, 228] on label "Vondeasha & Chaz drivers license & social security card (color copy)" at bounding box center [920, 238] width 206 height 26
click at [822, 228] on input "Vondeasha & Chaz drivers license & social security card (color copy)" at bounding box center [826, 229] width 9 height 9
checkbox input "true"
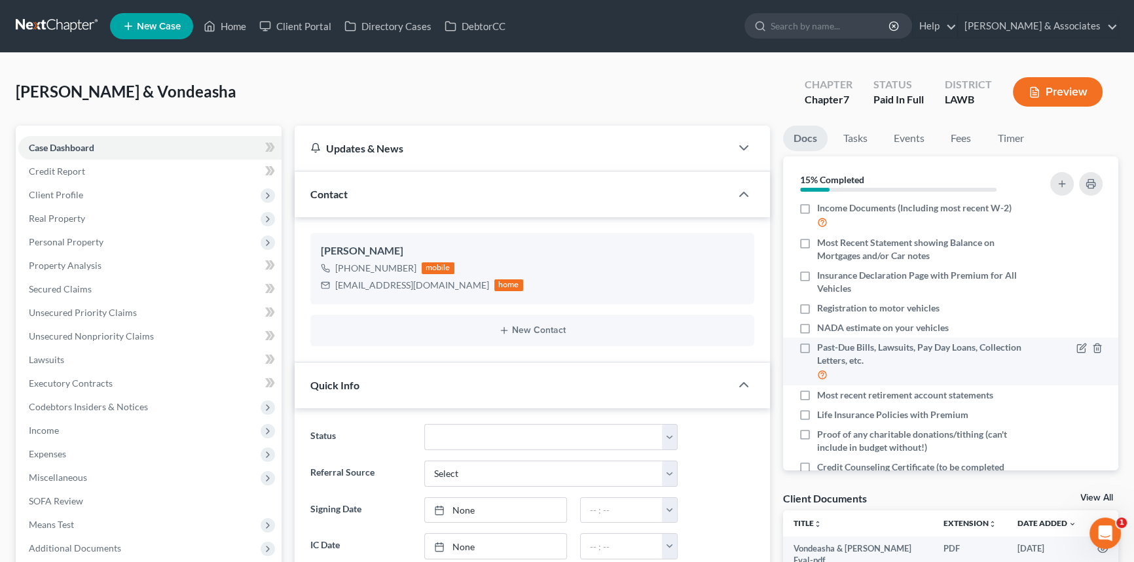
scroll to position [54, 0]
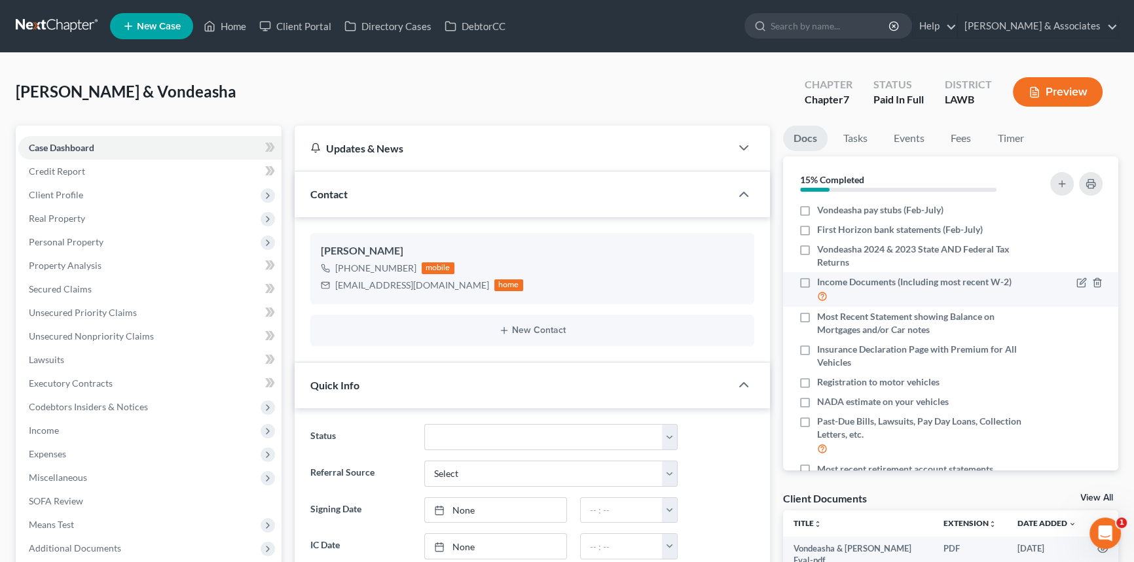
click at [817, 279] on label "Income Documents (Including most recent W-2)" at bounding box center [920, 290] width 206 height 28
click at [822, 279] on input "Income Documents (Including most recent W-2)" at bounding box center [826, 280] width 9 height 9
checkbox input "true"
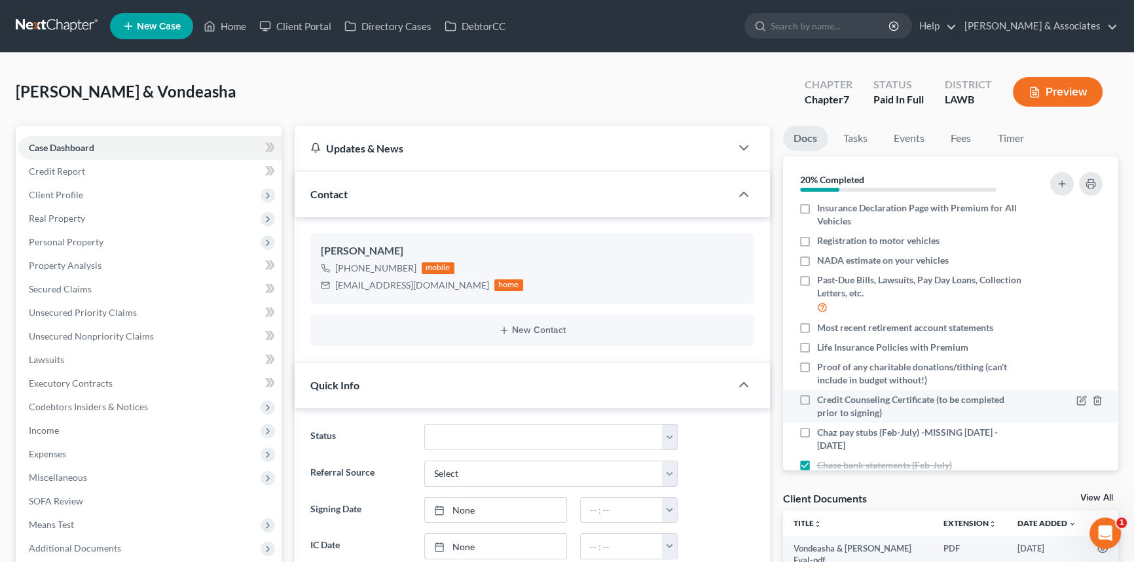
scroll to position [293, 0]
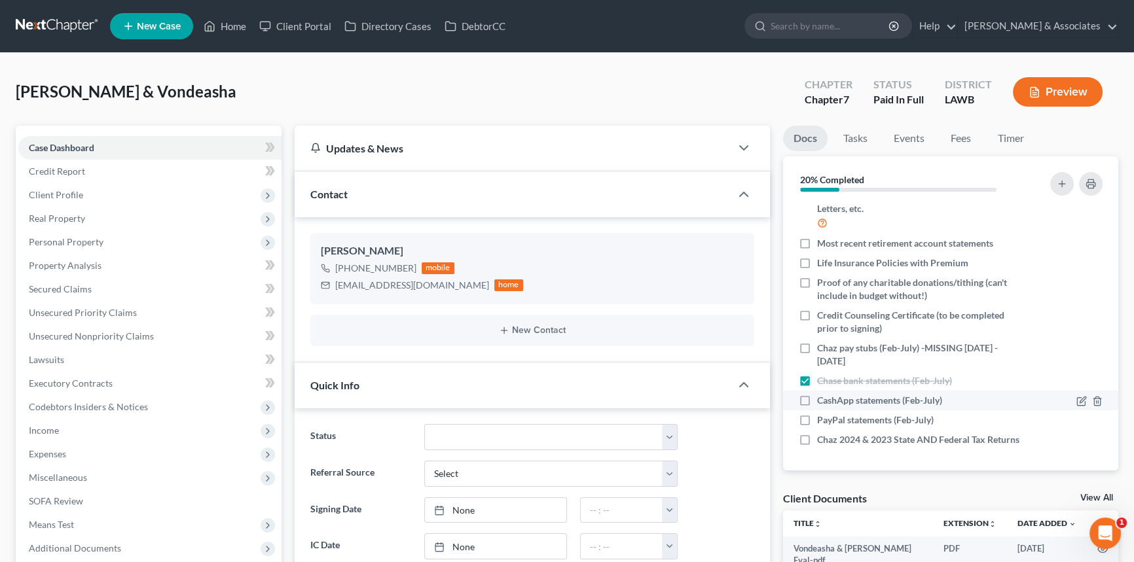
click at [817, 394] on label "CashApp statements (Feb-July)" at bounding box center [879, 400] width 125 height 13
click at [822, 394] on input "CashApp statements (Feb-July)" at bounding box center [826, 398] width 9 height 9
checkbox input "true"
click at [817, 433] on label "Chaz 2024 & 2023 State AND Federal Tax Returns" at bounding box center [918, 439] width 202 height 13
click at [822, 433] on input "Chaz 2024 & 2023 State AND Federal Tax Returns" at bounding box center [826, 437] width 9 height 9
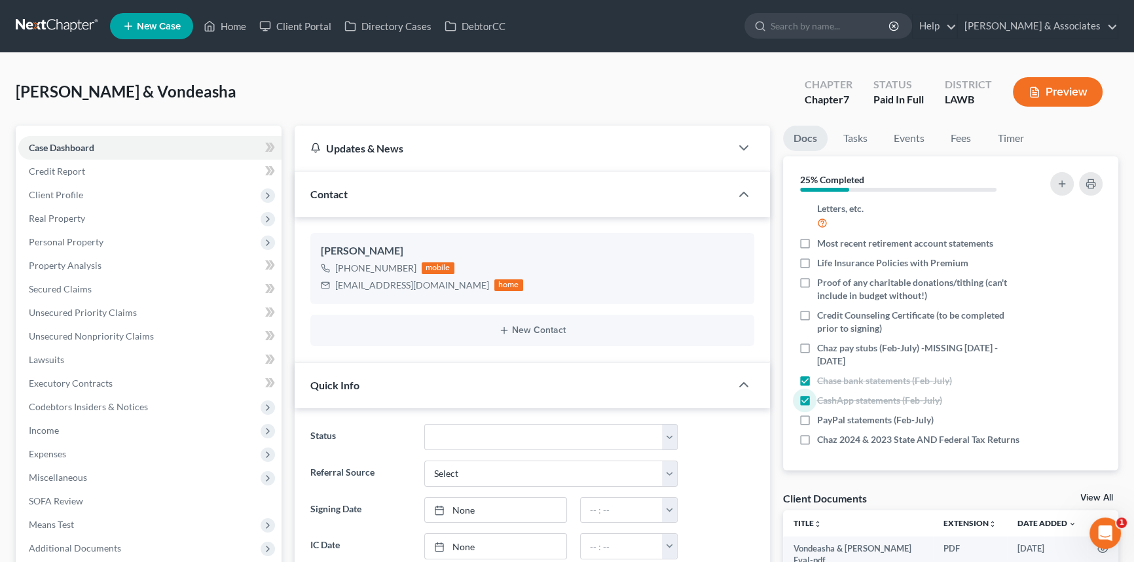
checkbox input "true"
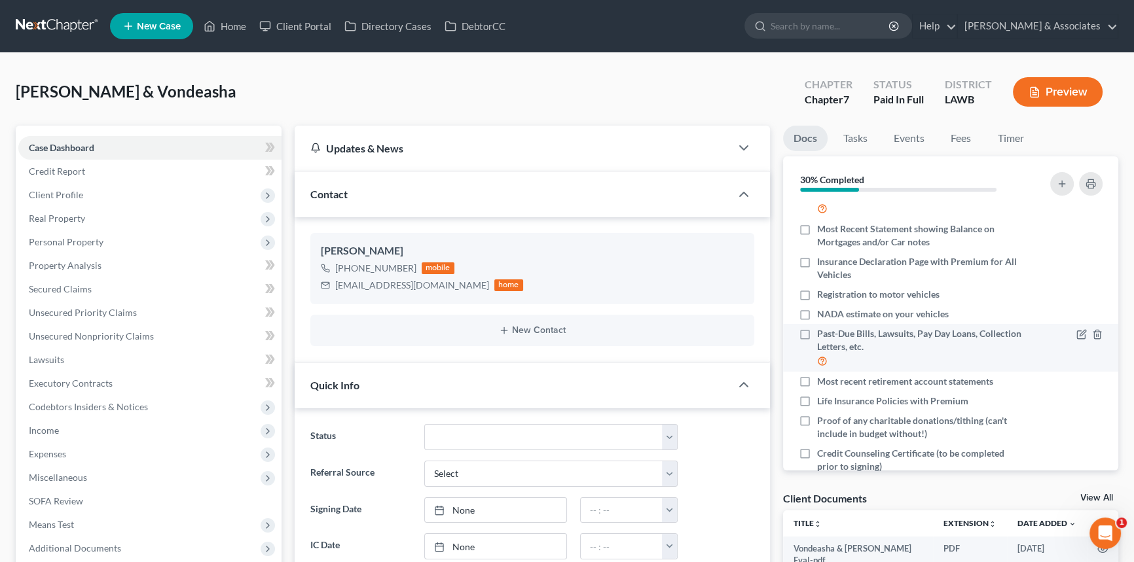
scroll to position [114, 0]
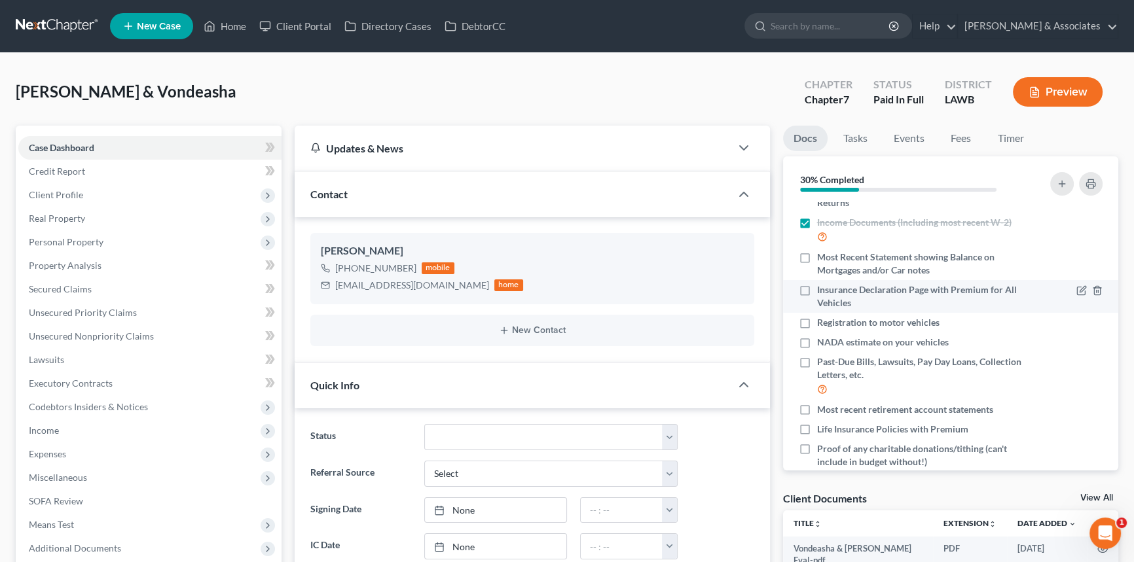
click at [817, 289] on label "Insurance Declaration Page with Premium for All Vehicles" at bounding box center [920, 296] width 206 height 26
click at [822, 289] on input "Insurance Declaration Page with Premium for All Vehicles" at bounding box center [826, 287] width 9 height 9
checkbox input "true"
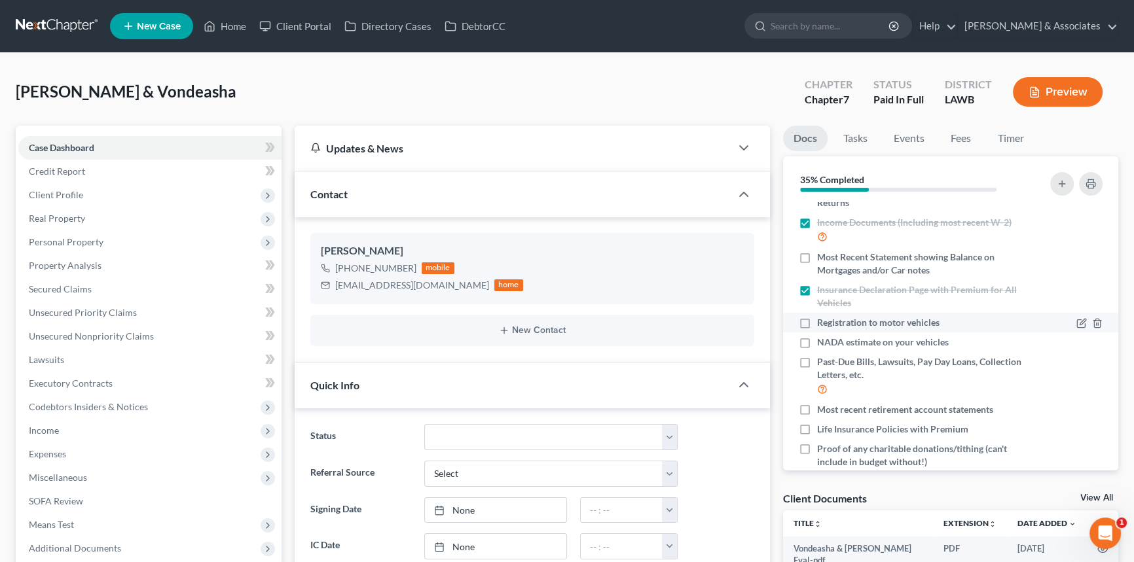
click at [817, 323] on label "Registration to motor vehicles" at bounding box center [878, 322] width 122 height 13
click at [822, 323] on input "Registration to motor vehicles" at bounding box center [826, 320] width 9 height 9
checkbox input "true"
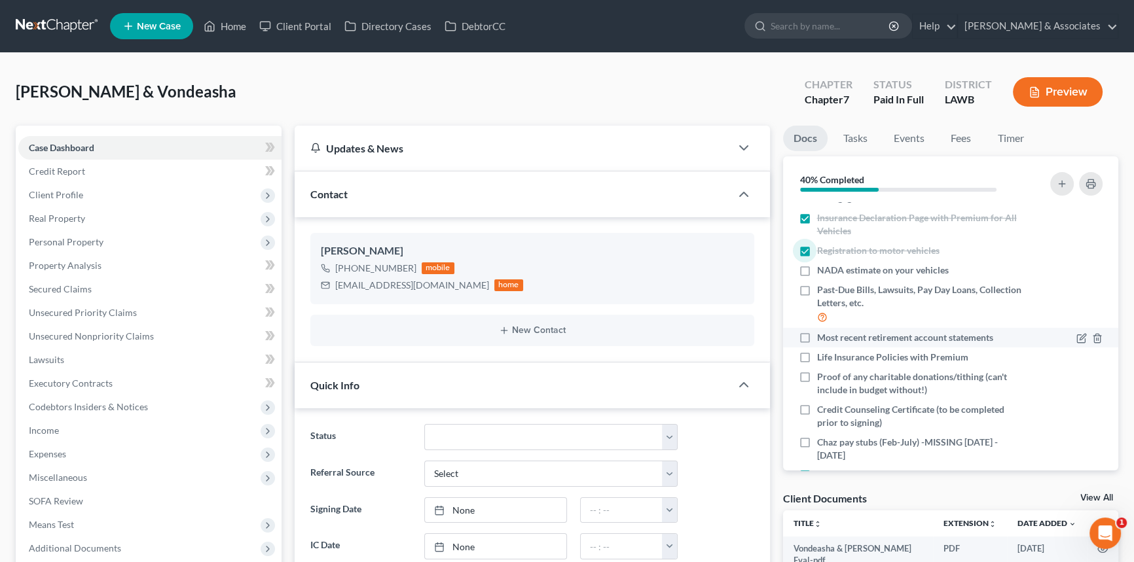
scroll to position [293, 0]
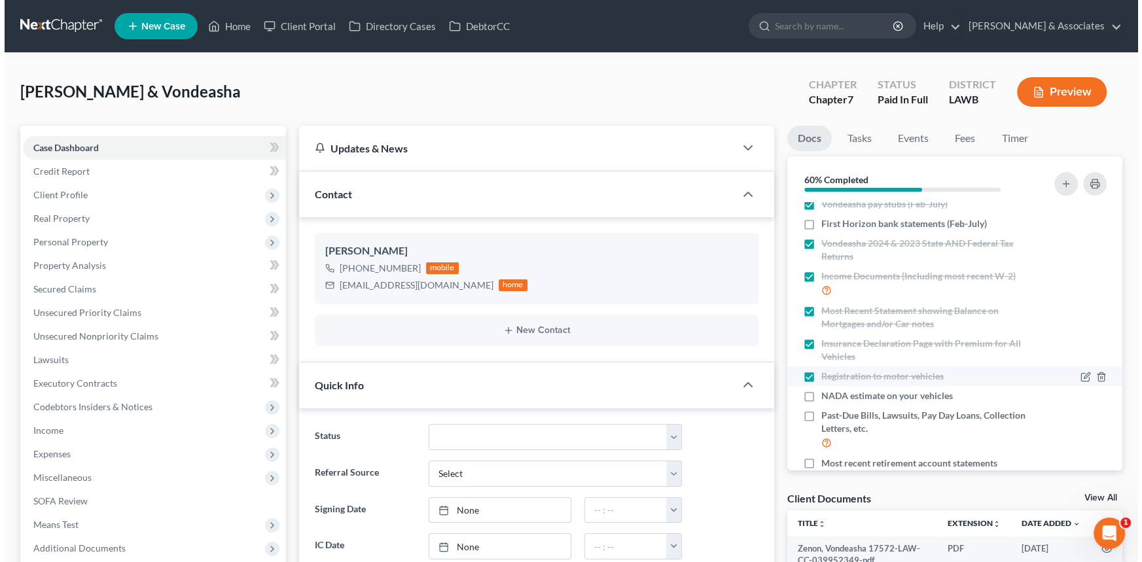
scroll to position [118, 0]
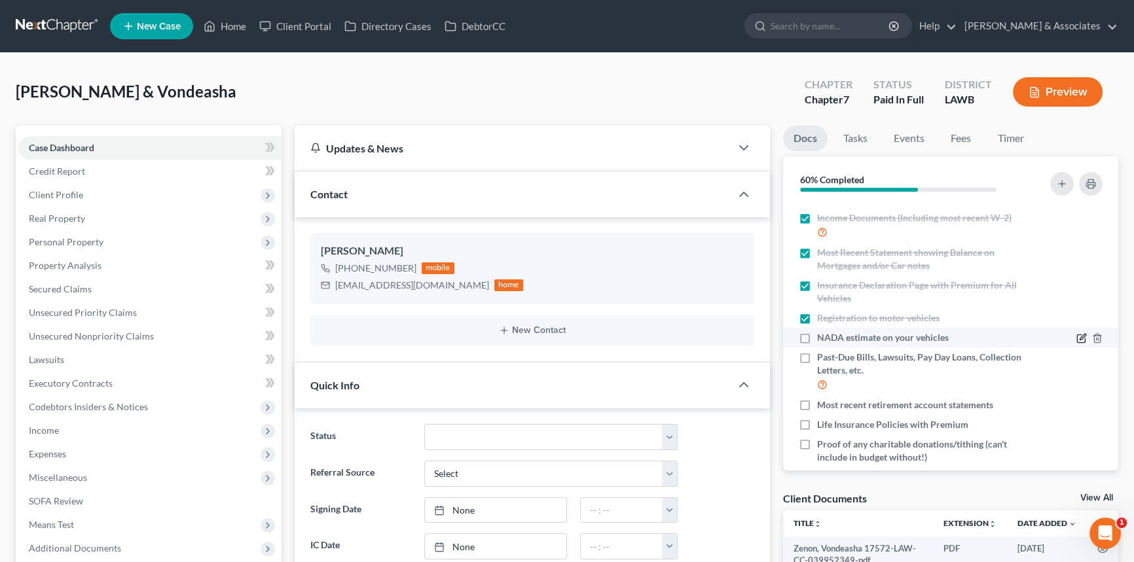
click at [1076, 333] on icon "button" at bounding box center [1081, 338] width 10 height 10
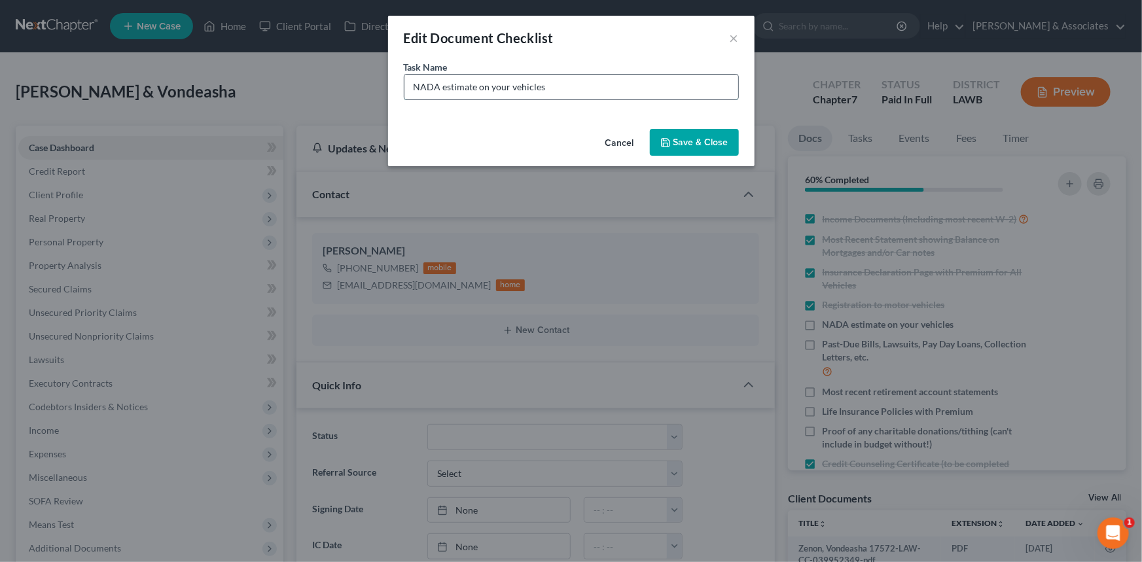
click at [601, 81] on input "NADA estimate on your vehicles" at bounding box center [572, 87] width 334 height 25
type input "NADA estimate on your vehicles (2018 Chevy Tahoe, 2022 Ford f250, 2025 Kia K5)"
click at [712, 139] on button "Save & Close" at bounding box center [694, 142] width 89 height 27
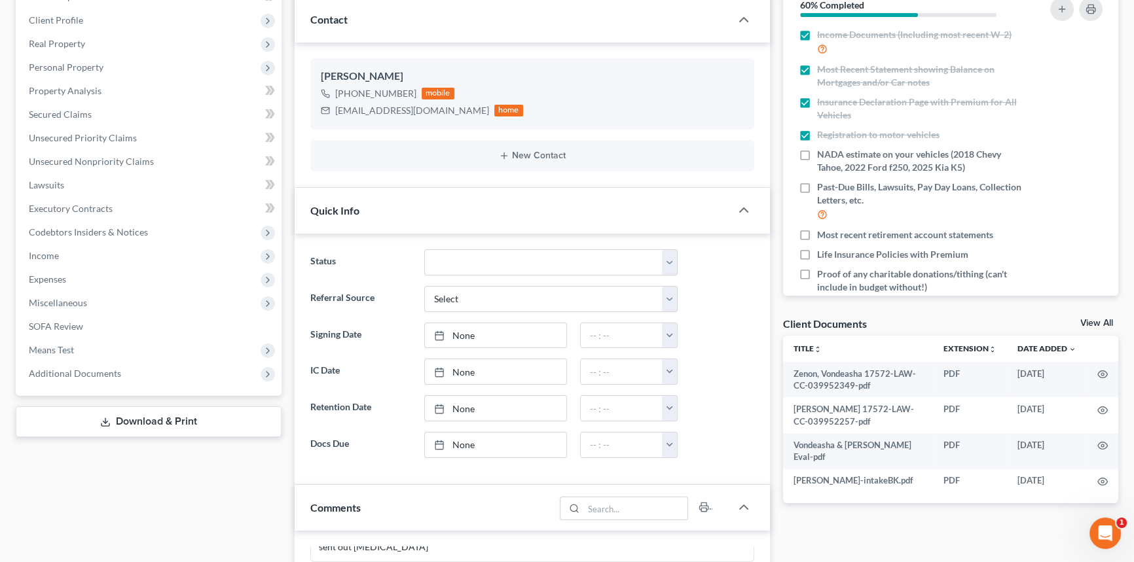
scroll to position [178, 0]
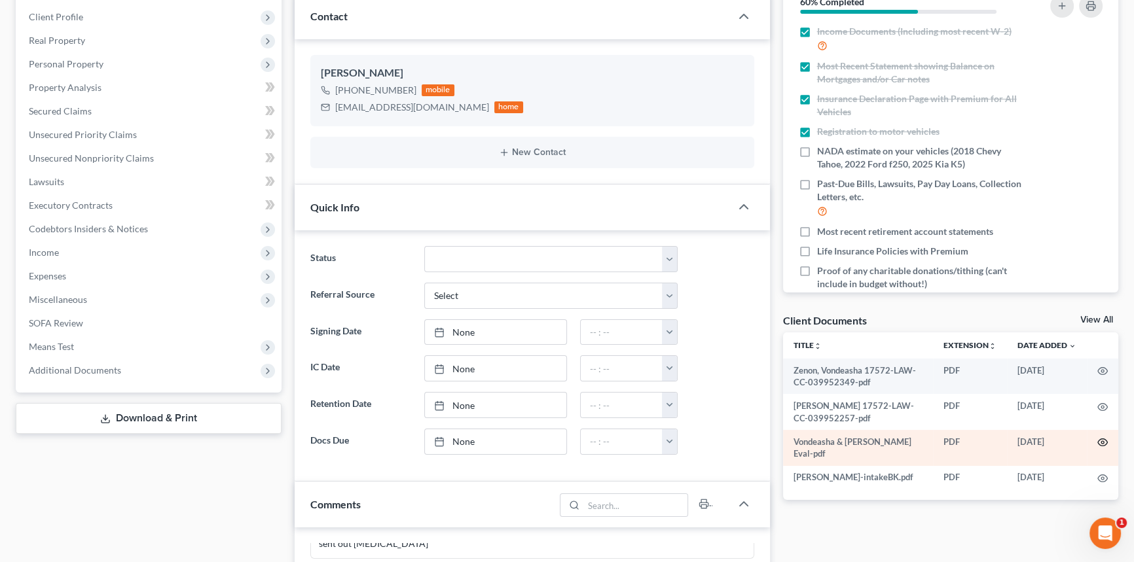
click at [1100, 445] on icon "button" at bounding box center [1102, 442] width 10 height 10
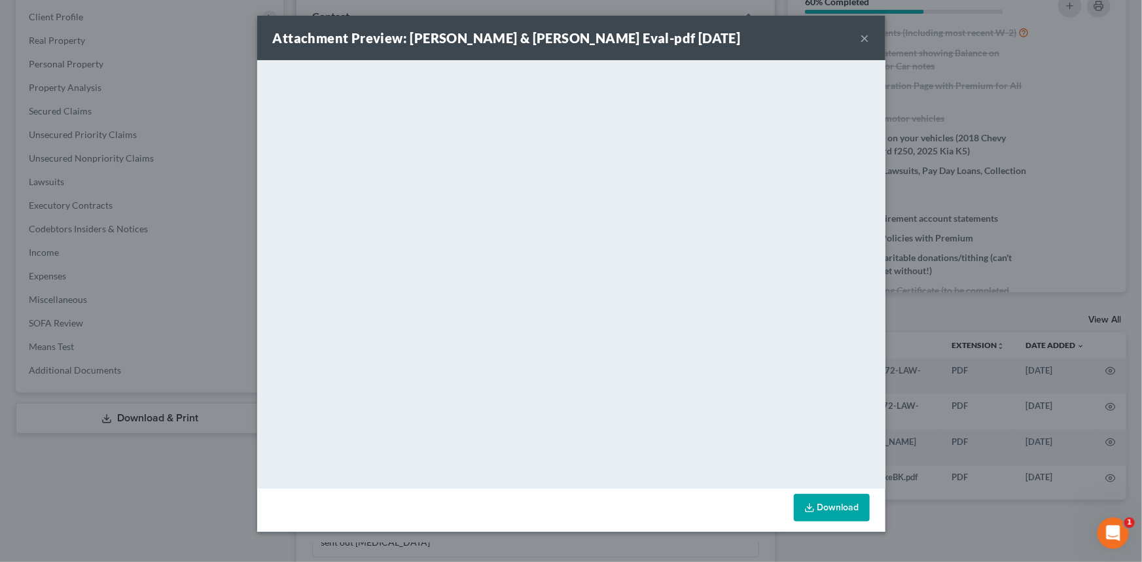
click at [1129, 542] on div "1" at bounding box center [1113, 533] width 31 height 31
click at [1030, 528] on div "Attachment Preview: Vondeasha & Chaz Zenon Eval-pdf 07/29/2025 × <object ng-att…" at bounding box center [571, 281] width 1142 height 562
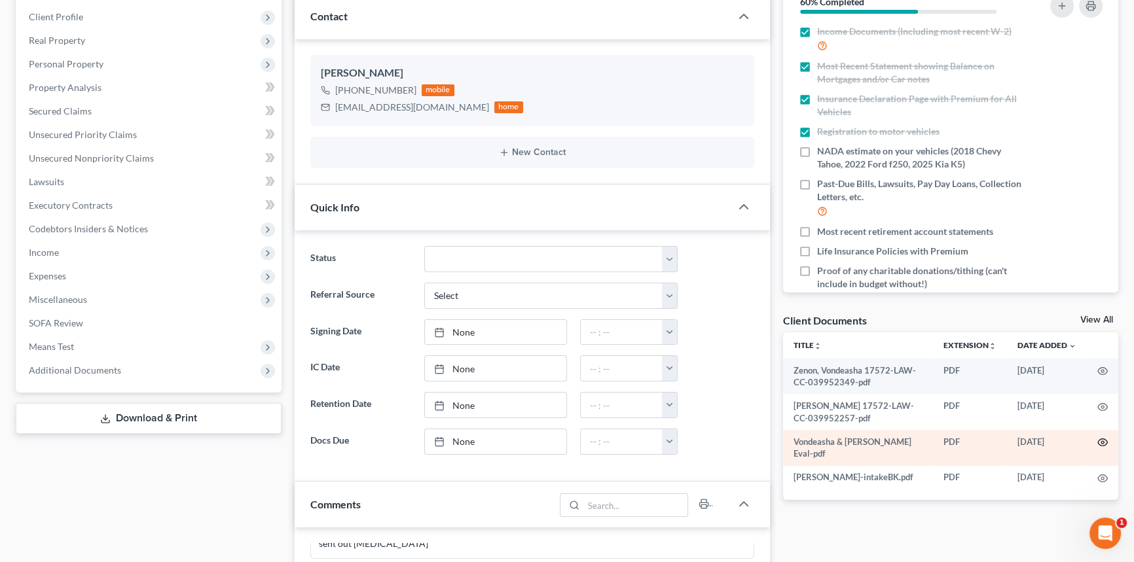
click at [1099, 441] on icon "button" at bounding box center [1102, 442] width 10 height 10
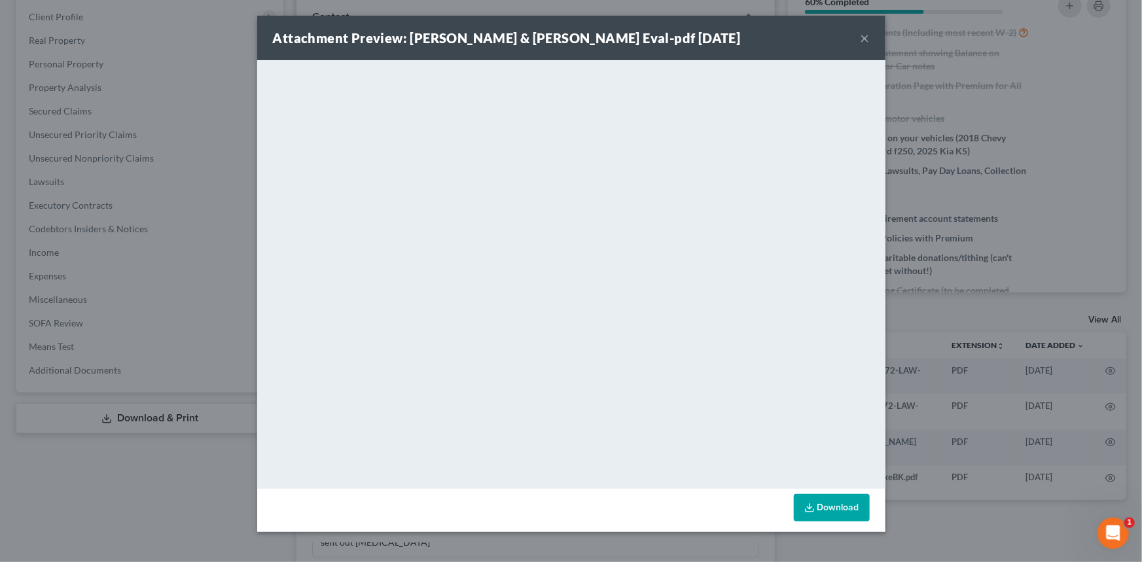
click at [856, 35] on div "Attachment Preview: Vondeasha & Chaz Zenon Eval-pdf 07/29/2025 ×" at bounding box center [571, 38] width 628 height 45
click at [863, 38] on button "×" at bounding box center [865, 38] width 9 height 16
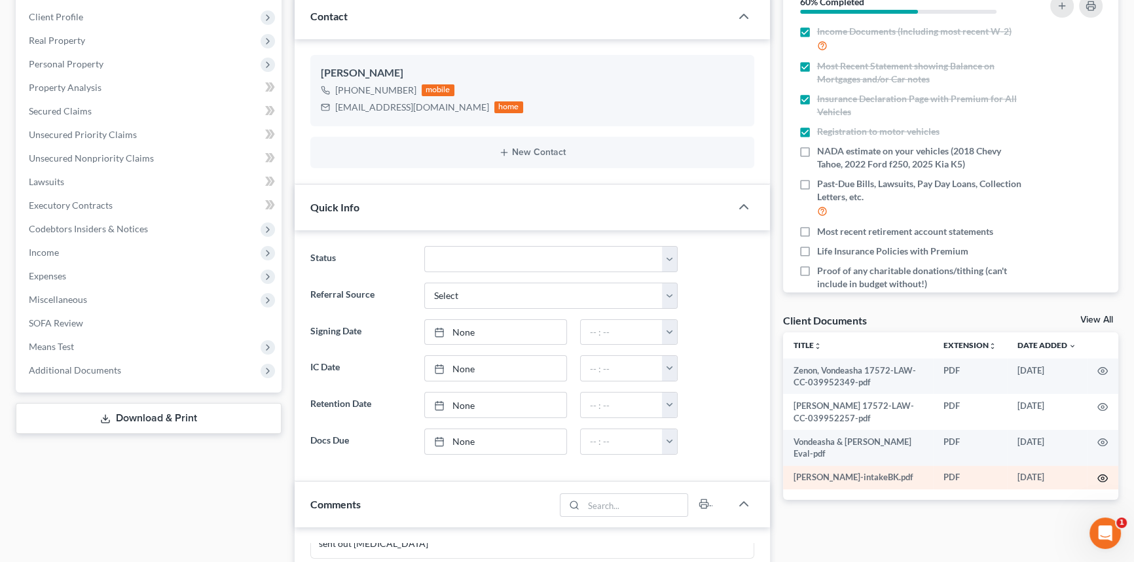
click at [1104, 478] on icon "button" at bounding box center [1102, 478] width 10 height 10
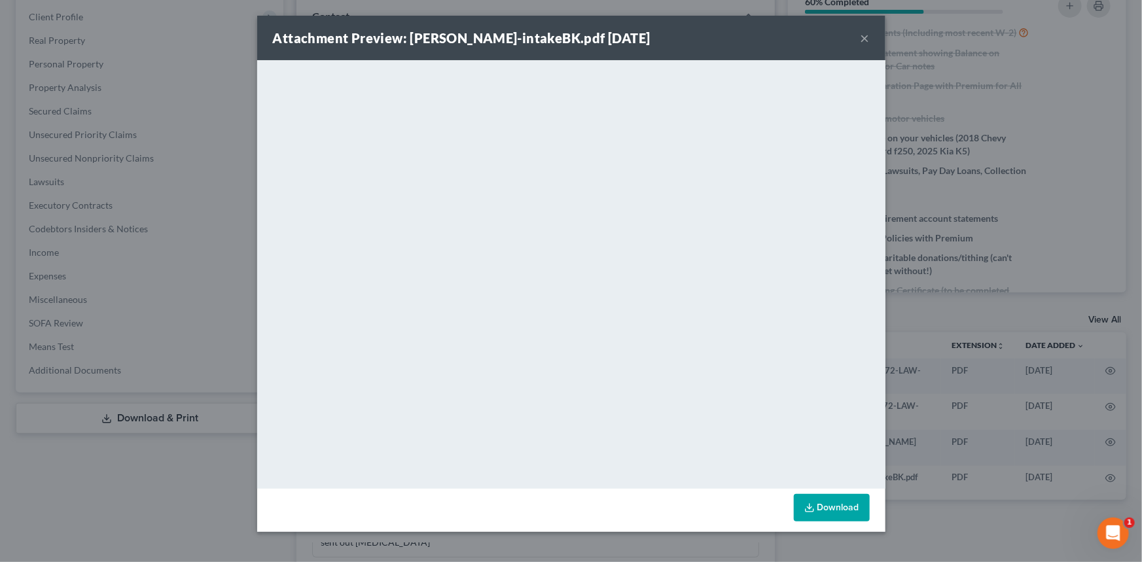
click at [866, 35] on button "×" at bounding box center [865, 38] width 9 height 16
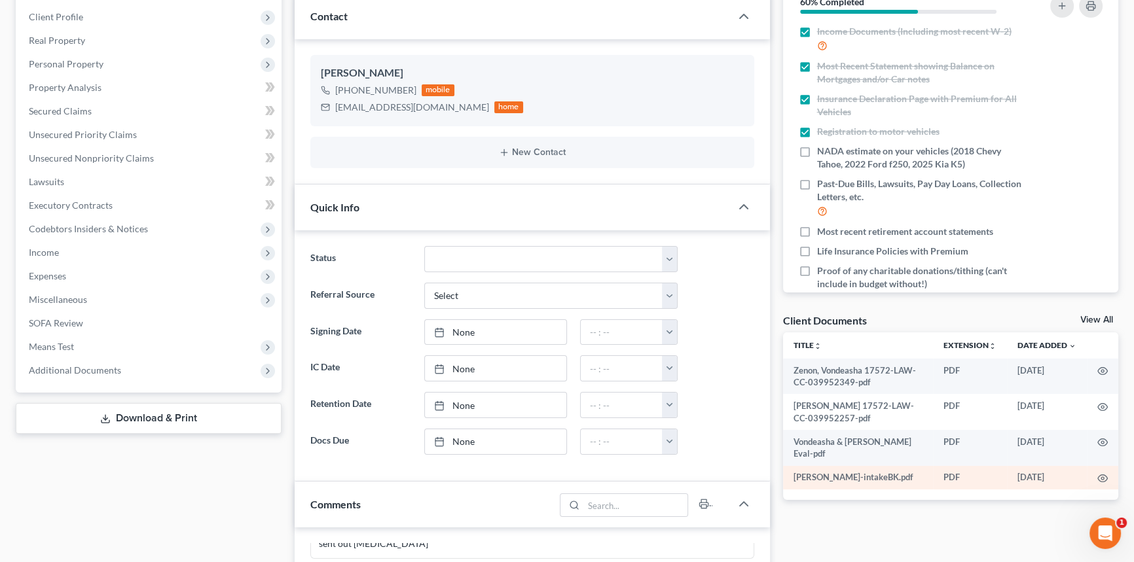
click at [1094, 472] on td at bounding box center [1102, 478] width 31 height 24
click at [1100, 475] on icon "button" at bounding box center [1103, 478] width 10 height 7
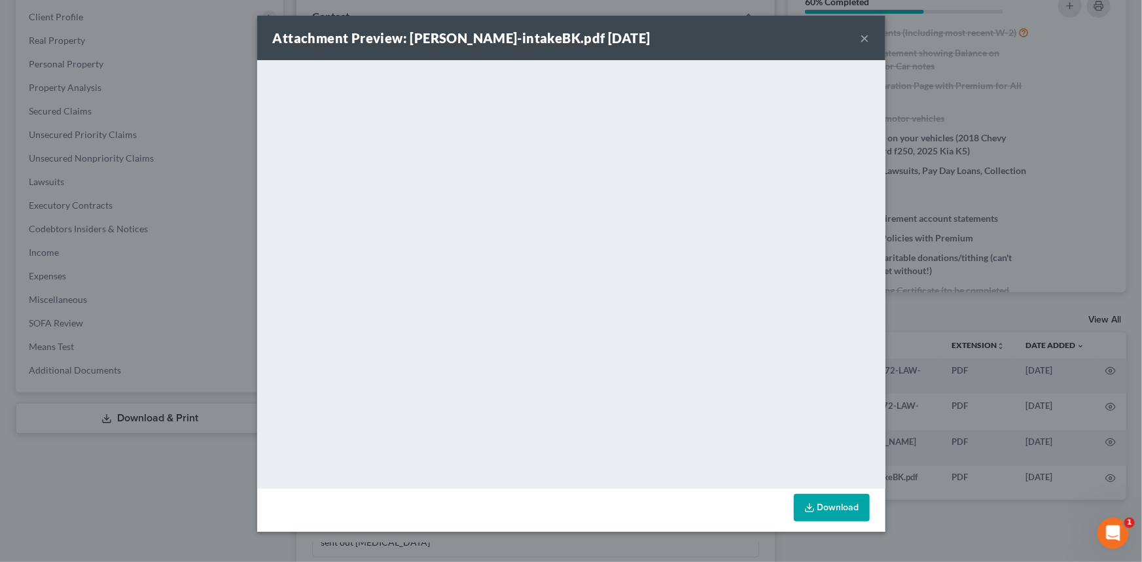
drag, startPoint x: 873, startPoint y: 37, endPoint x: 860, endPoint y: 37, distance: 13.1
click at [873, 38] on div "Attachment Preview: Zenon, Vondeasha-intakeBK.pdf 07/29/2025 ×" at bounding box center [571, 38] width 628 height 45
click at [858, 38] on div "Attachment Preview: Zenon, Vondeasha-intakeBK.pdf 07/29/2025 ×" at bounding box center [571, 38] width 628 height 45
click at [867, 44] on button "×" at bounding box center [865, 38] width 9 height 16
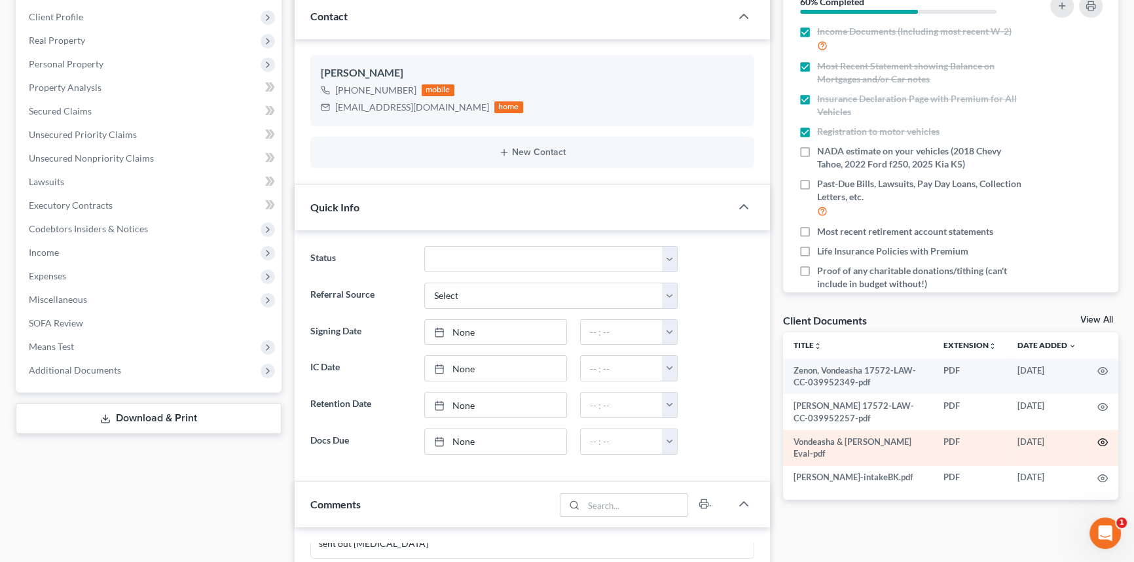
click at [1103, 443] on icon "button" at bounding box center [1102, 442] width 10 height 10
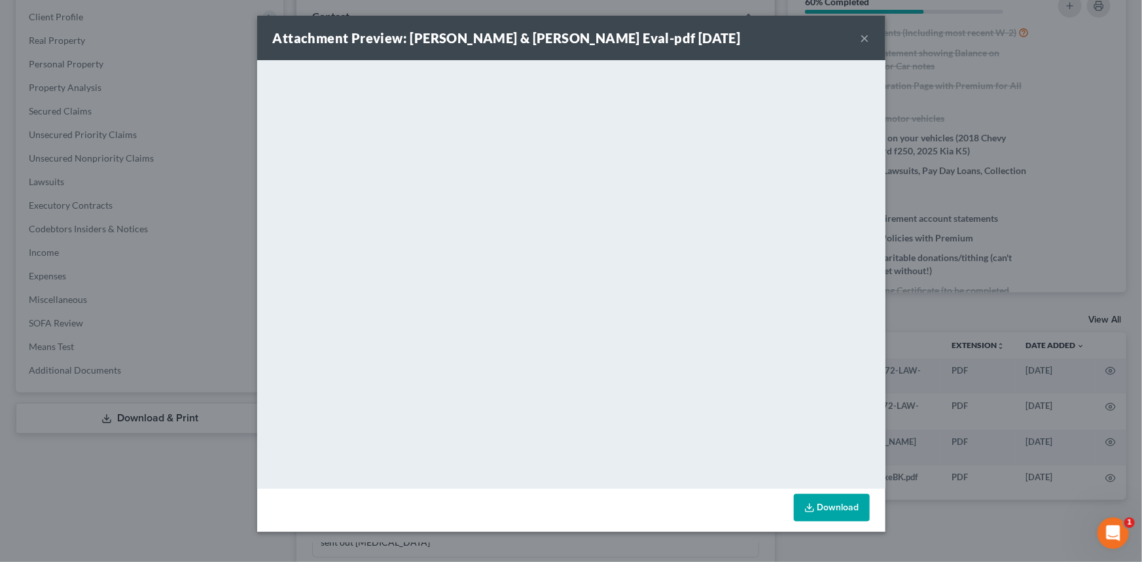
click at [861, 39] on button "×" at bounding box center [865, 38] width 9 height 16
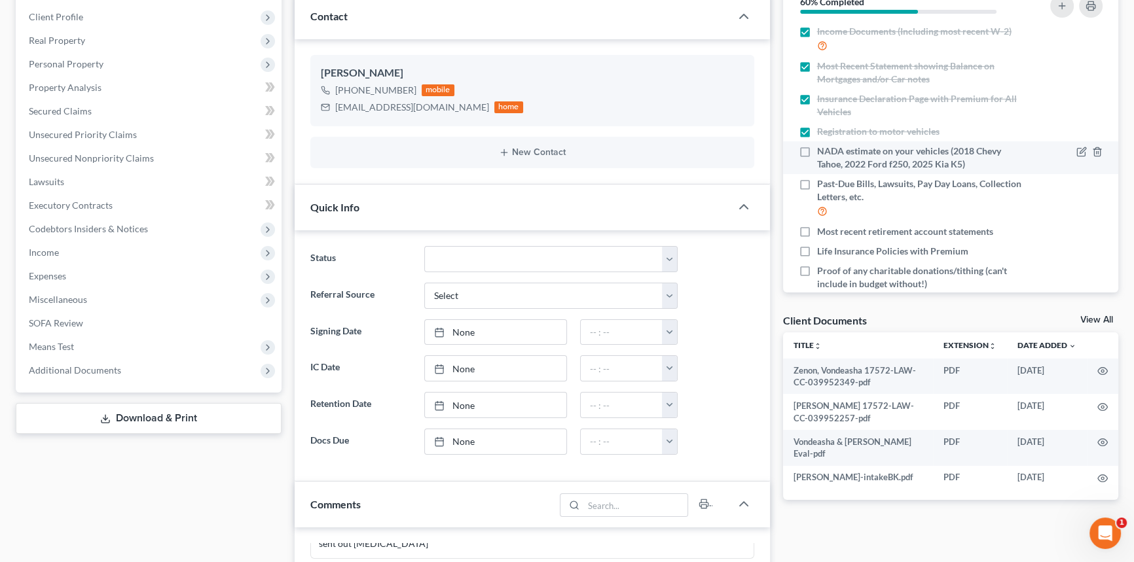
click at [817, 147] on label "NADA estimate on your vehicles (2018 Chevy Tahoe, 2022 Ford f250, 2025 Kia K5)" at bounding box center [920, 158] width 206 height 26
click at [822, 147] on input "NADA estimate on your vehicles (2018 Chevy Tahoe, 2022 Ford f250, 2025 Kia K5)" at bounding box center [826, 149] width 9 height 9
checkbox input "true"
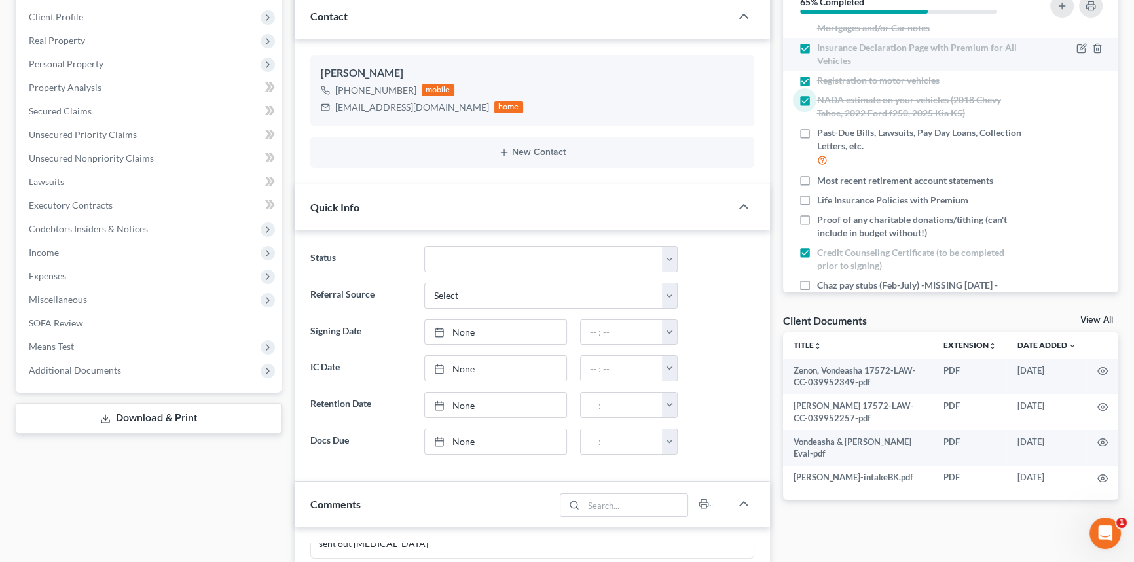
scroll to position [297, 0]
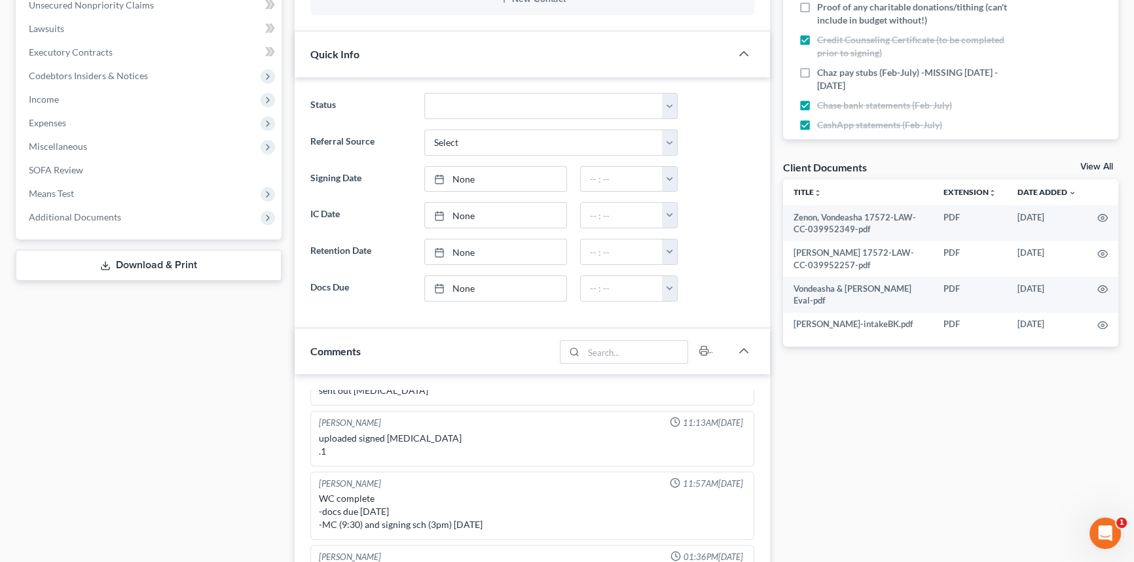
scroll to position [487, 0]
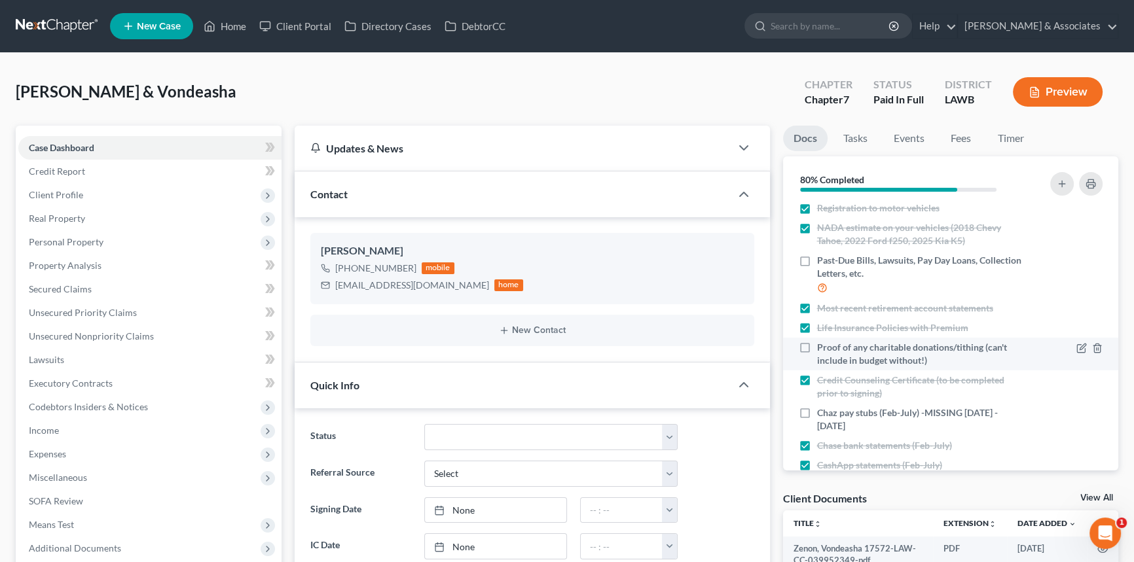
scroll to position [238, 0]
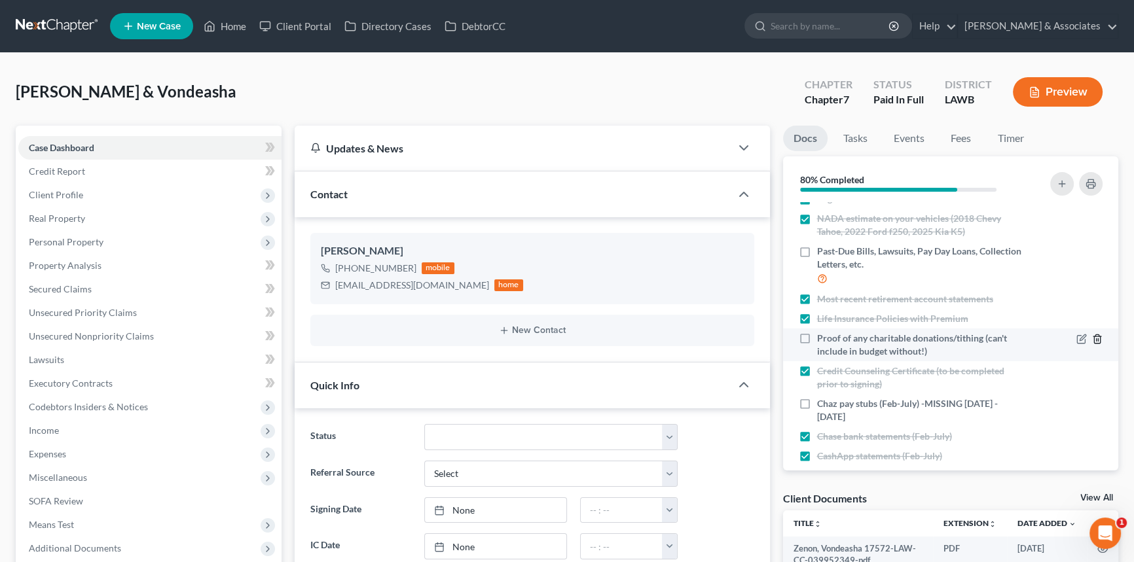
click at [1092, 336] on icon "button" at bounding box center [1097, 339] width 10 height 10
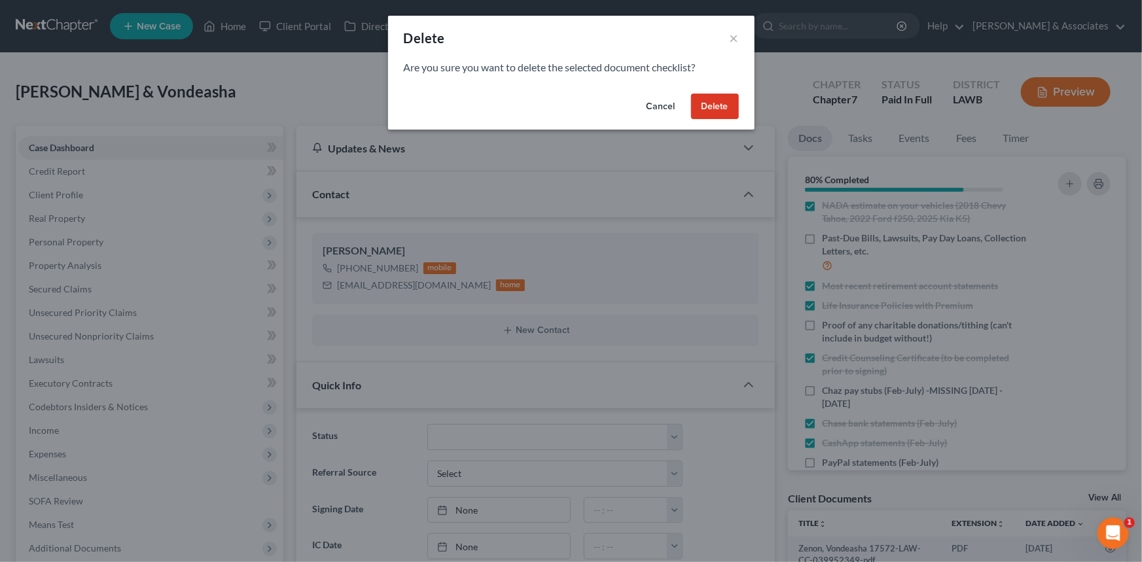
click at [721, 114] on button "Delete" at bounding box center [715, 107] width 48 height 26
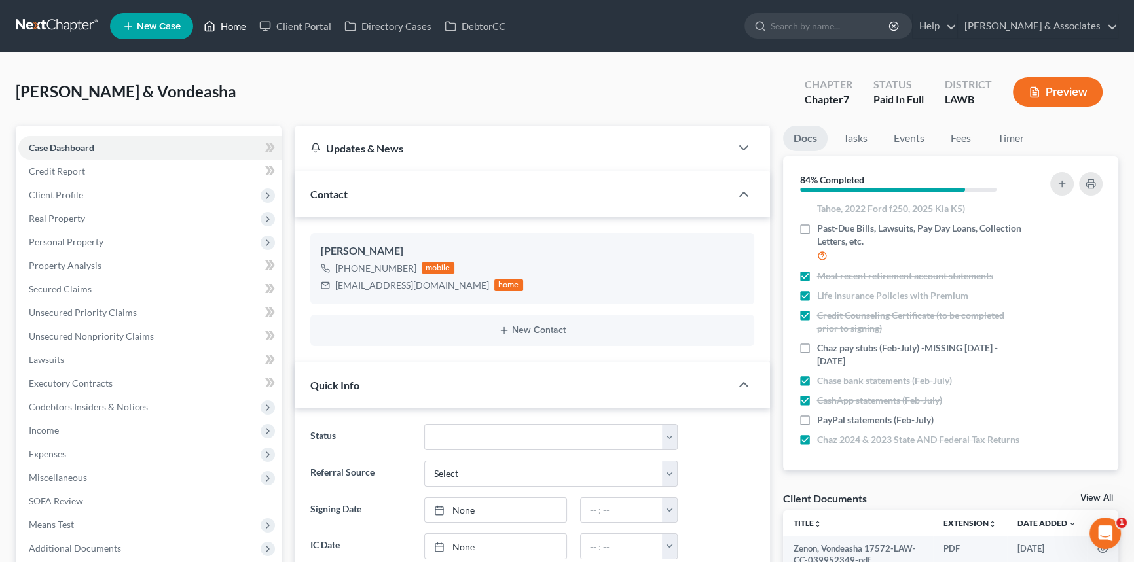
click at [234, 18] on link "Home" at bounding box center [225, 26] width 56 height 24
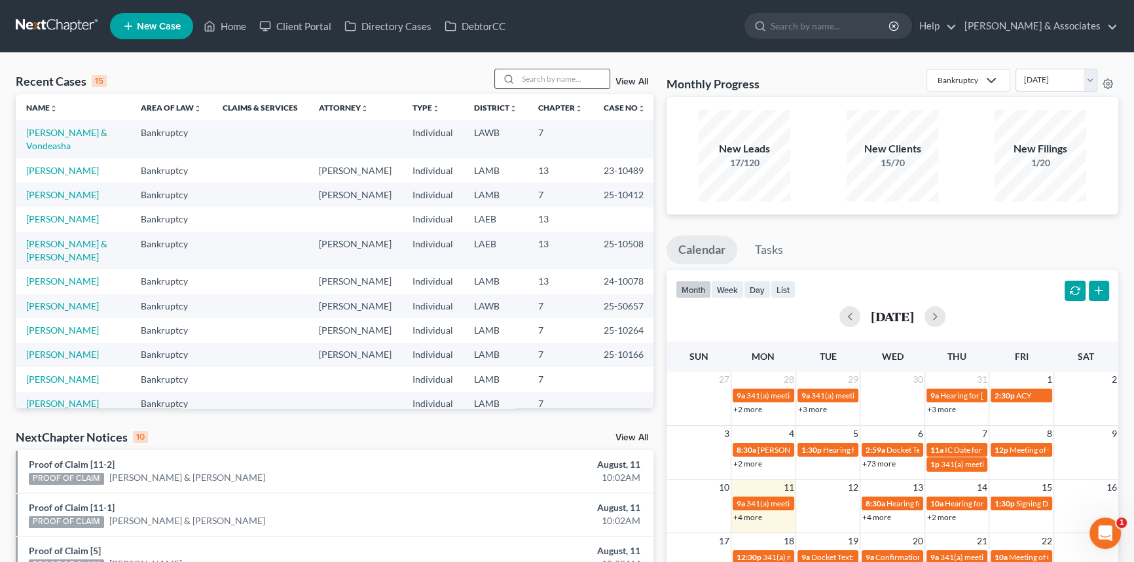
click at [554, 88] on div at bounding box center [552, 79] width 117 height 20
click at [554, 86] on input "search" at bounding box center [564, 78] width 92 height 19
type input "[PERSON_NAME]"
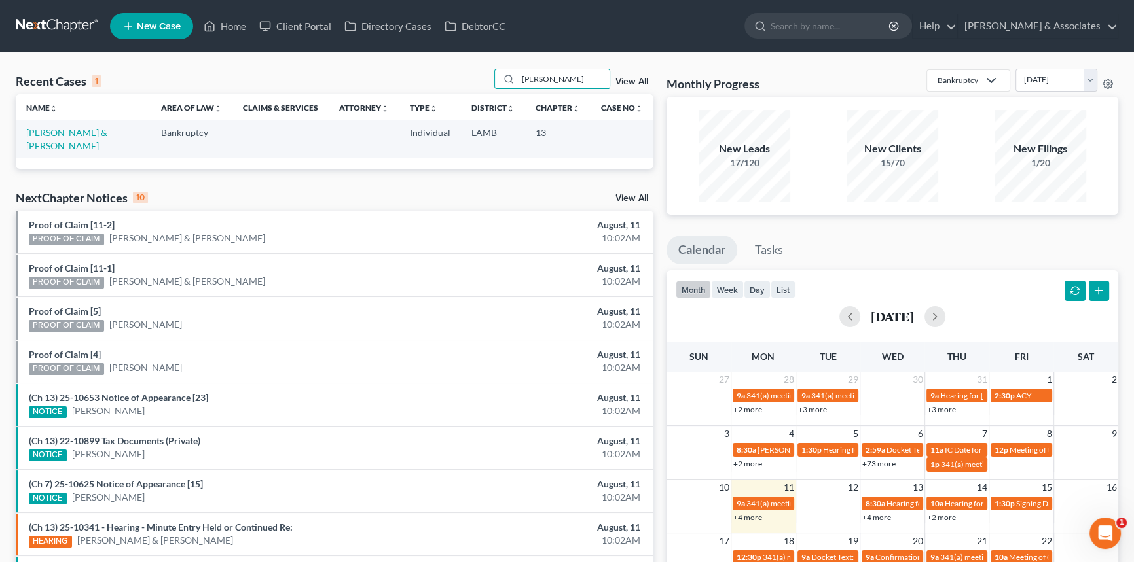
click at [81, 126] on td "[PERSON_NAME] & [PERSON_NAME]" at bounding box center [83, 138] width 135 height 37
click at [82, 128] on link "[PERSON_NAME] & [PERSON_NAME]" at bounding box center [66, 139] width 81 height 24
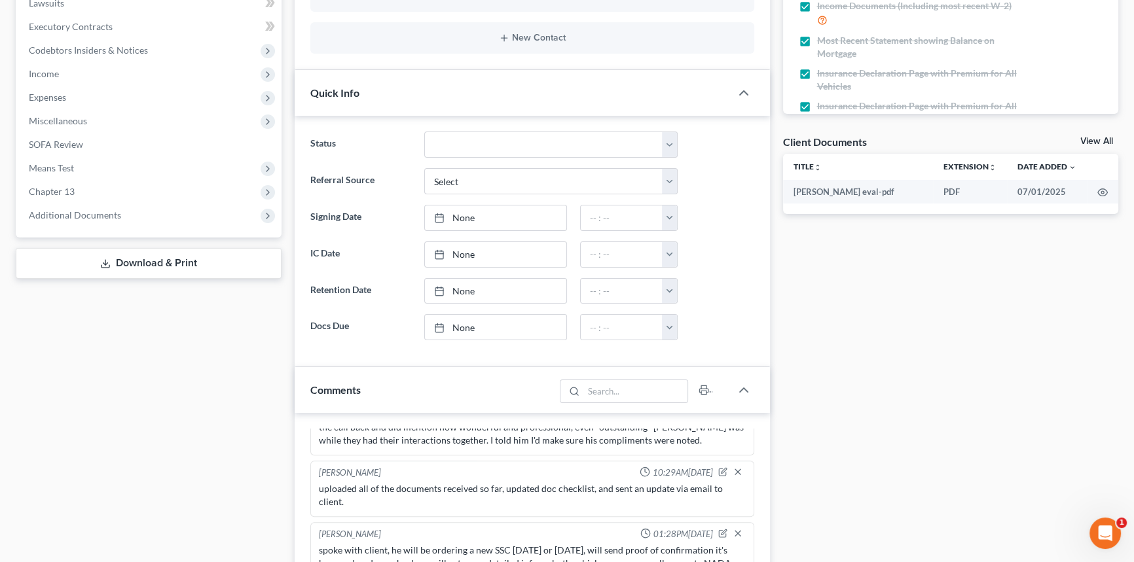
scroll to position [655, 0]
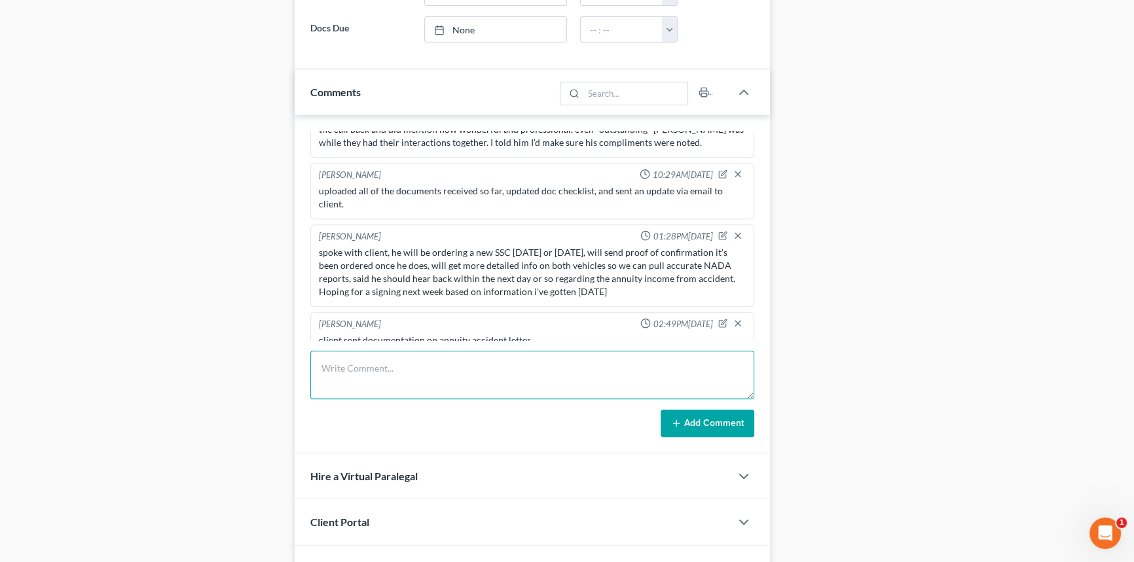
click at [416, 361] on textarea at bounding box center [532, 375] width 444 height 48
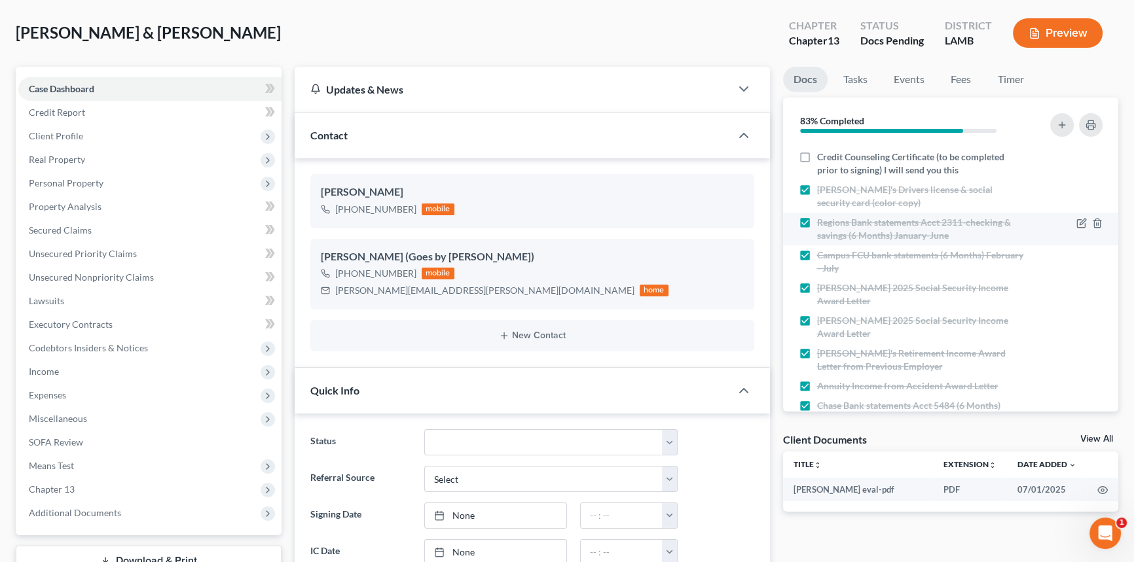
scroll to position [463, 0]
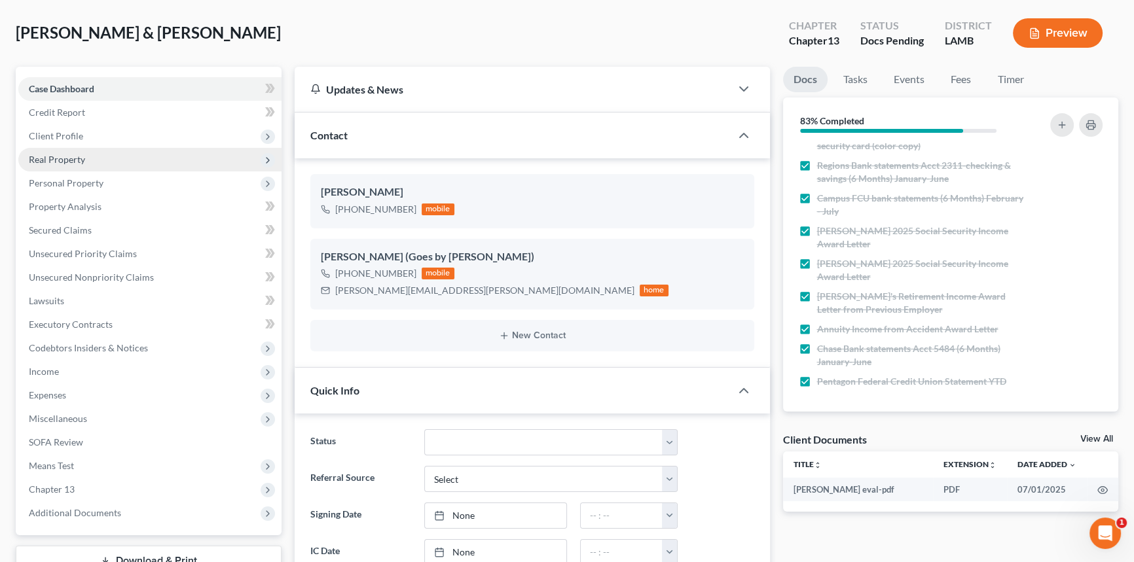
type textarea "client sent in past due bills over the weekend"
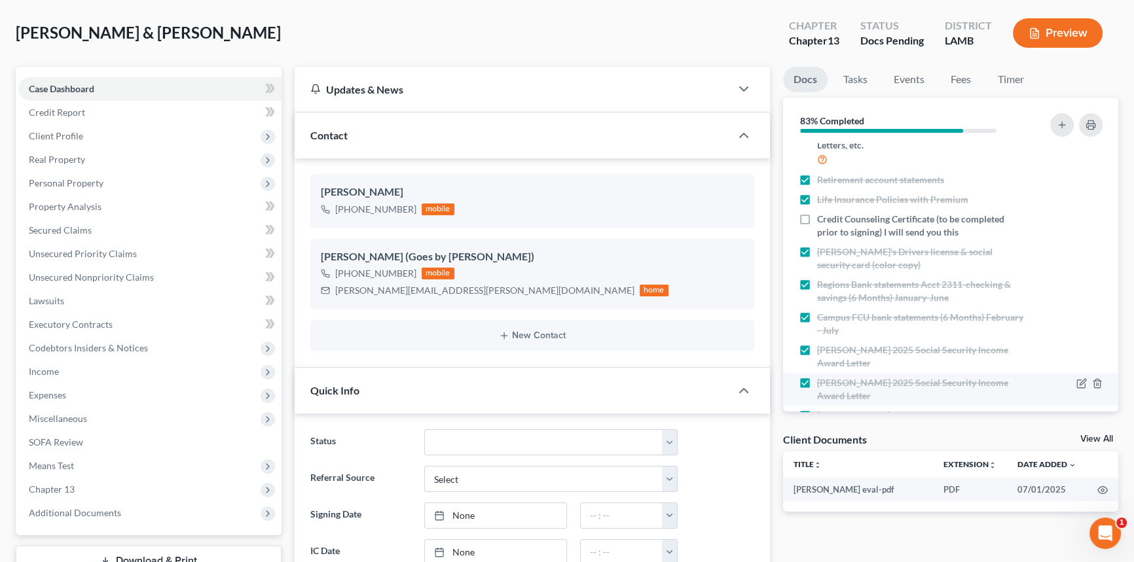
scroll to position [165, 0]
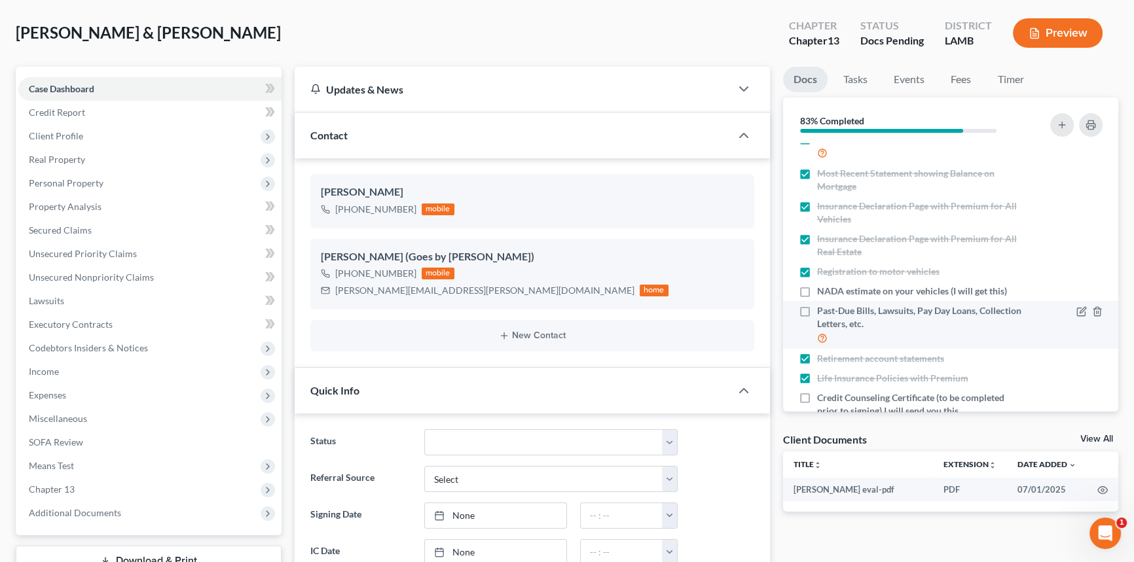
click at [817, 313] on label "Past-Due Bills, Lawsuits, Pay Day Loans, Collection Letters, etc." at bounding box center [920, 324] width 206 height 41
click at [822, 313] on input "Past-Due Bills, Lawsuits, Pay Day Loans, Collection Letters, etc." at bounding box center [826, 308] width 9 height 9
checkbox input "true"
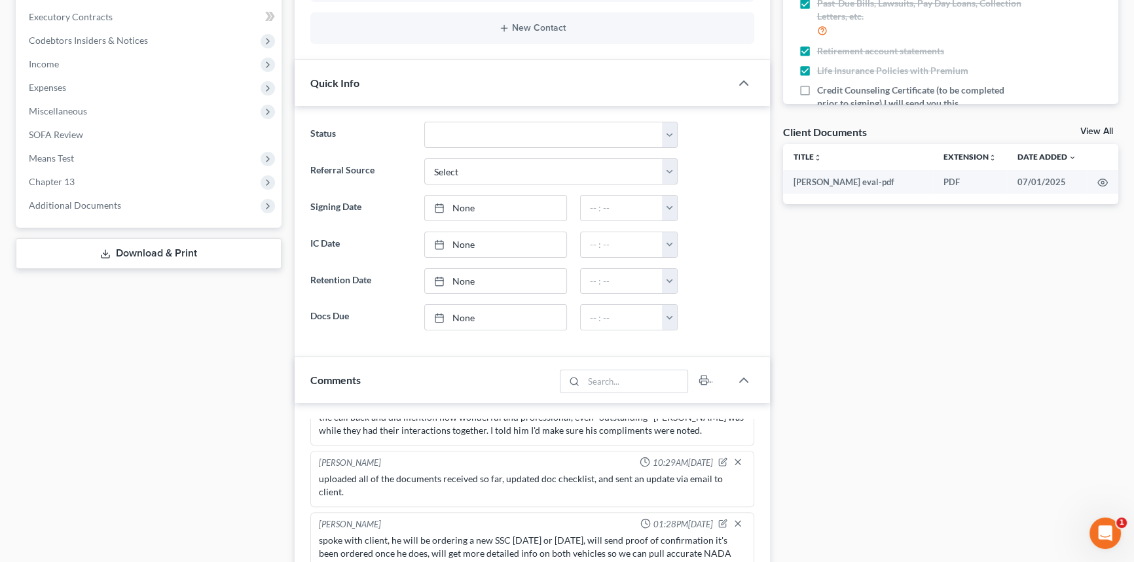
scroll to position [655, 0]
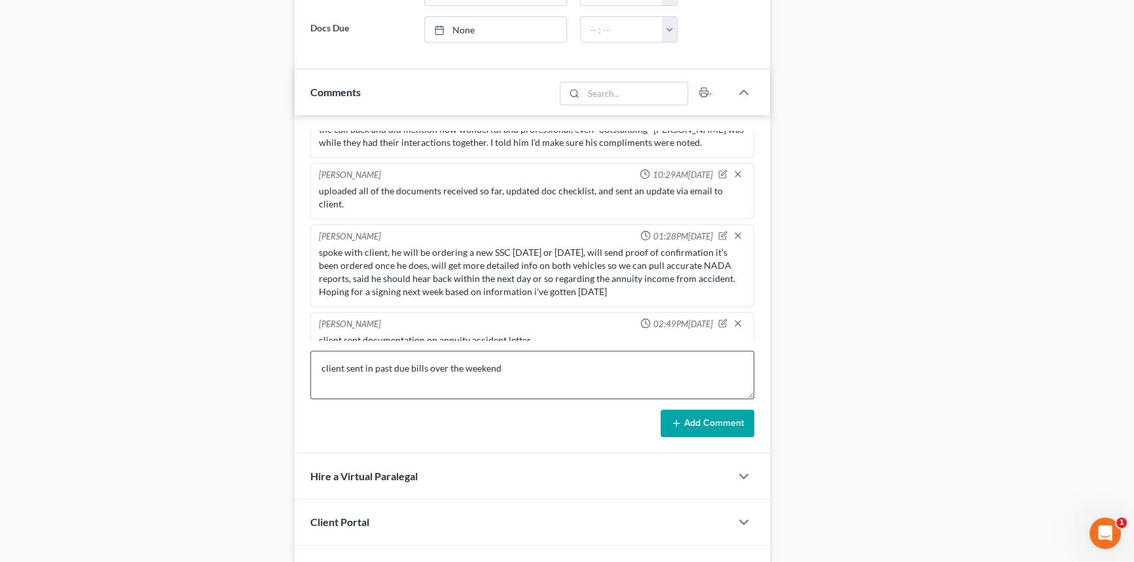
drag, startPoint x: 554, startPoint y: 346, endPoint x: 536, endPoint y: 365, distance: 25.9
click at [550, 351] on div "[PERSON_NAME] 09:34AM[DATE] did eval with [PERSON_NAME], 35000 in [GEOGRAPHIC_D…" at bounding box center [532, 284] width 475 height 338
click at [530, 369] on textarea "client sent in past due bills over the weekend" at bounding box center [532, 375] width 444 height 48
click at [695, 373] on textarea "client sent in past due bills over the weekend, said they are still working on …" at bounding box center [532, 375] width 444 height 48
paste textarea "I do still have a question rewarding my daughter-in-law's car that I co-signed …"
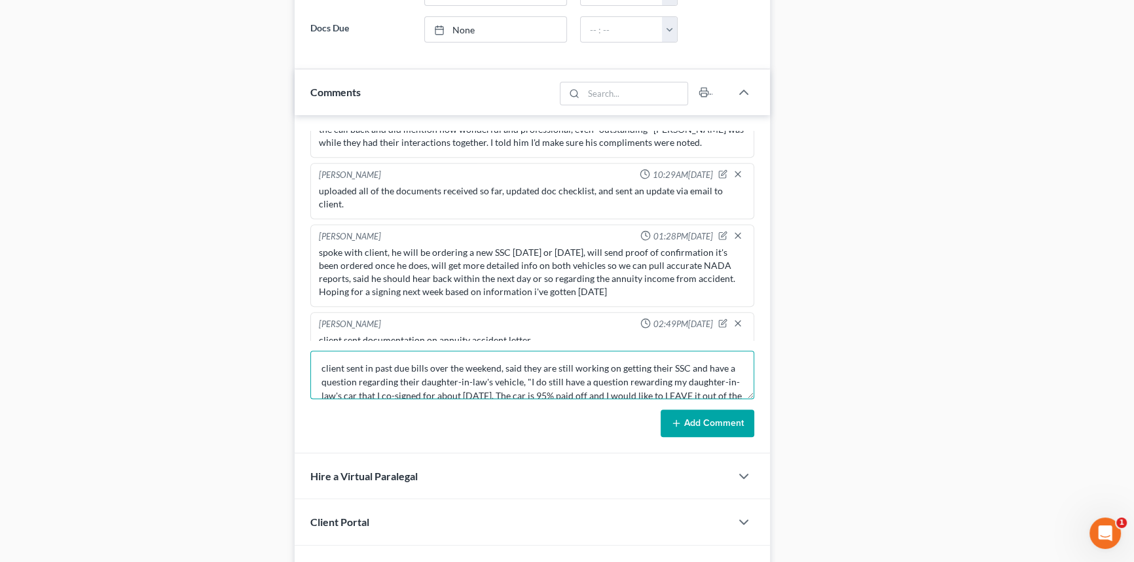
scroll to position [16, 0]
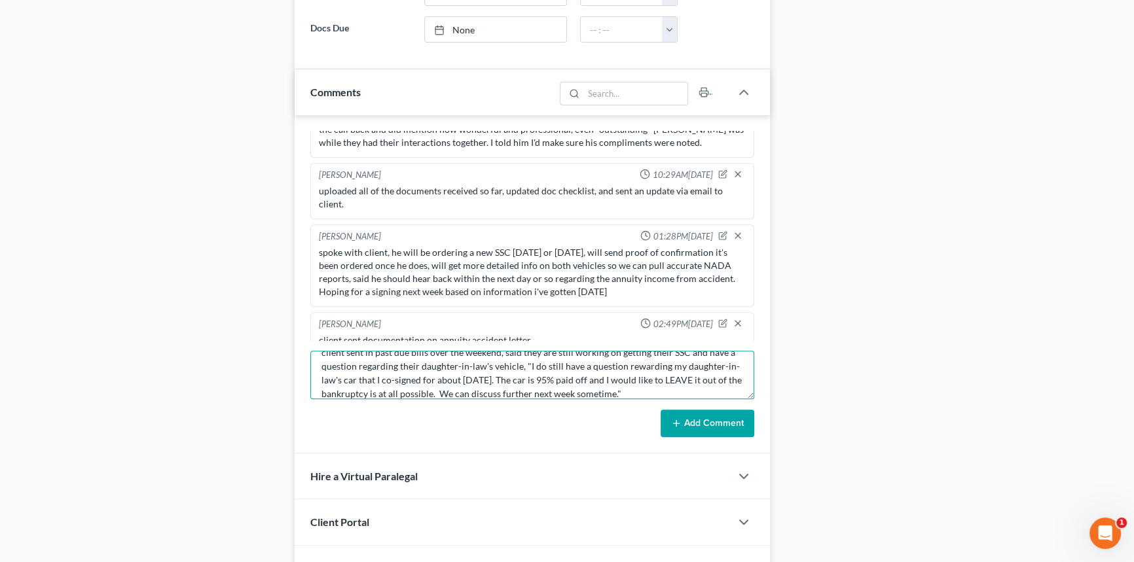
type textarea "client sent in past due bills over the weekend, said they are still working on …"
click at [697, 416] on button "Add Comment" at bounding box center [708, 423] width 94 height 27
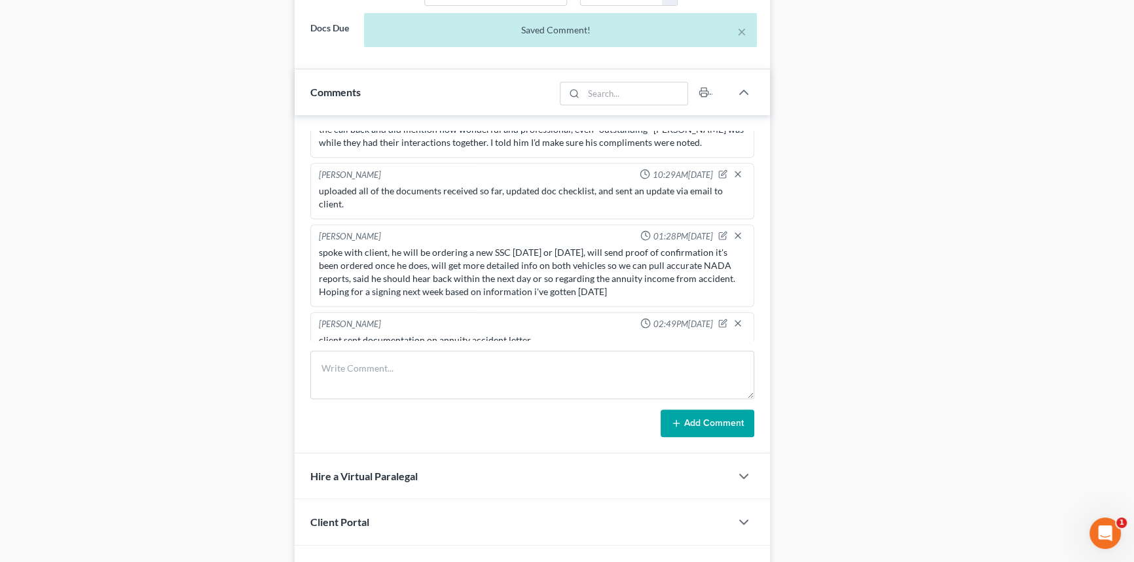
scroll to position [1075, 0]
